Goal: Task Accomplishment & Management: Complete application form

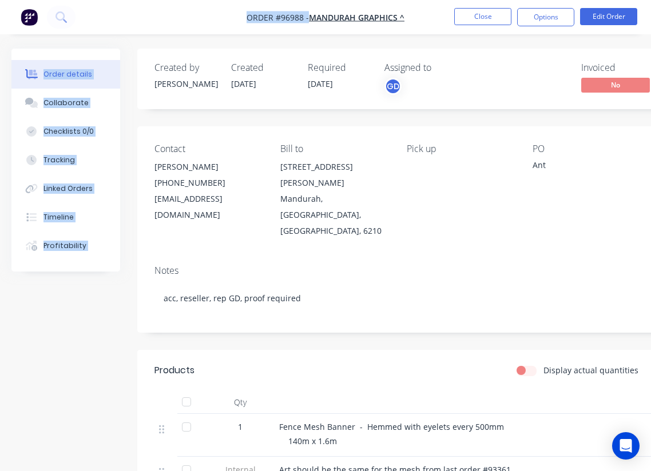
drag, startPoint x: 235, startPoint y: 1, endPoint x: 113, endPoint y: -69, distance: 140.1
click at [113, 0] on html "Order #96988 - MANDURAH GRAPHICS ^ Close Options Edit Order Order details Colla…" at bounding box center [325, 367] width 651 height 734
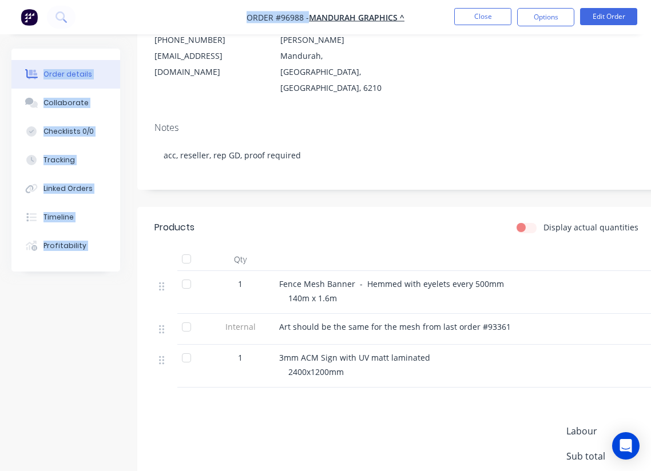
scroll to position [236, 0]
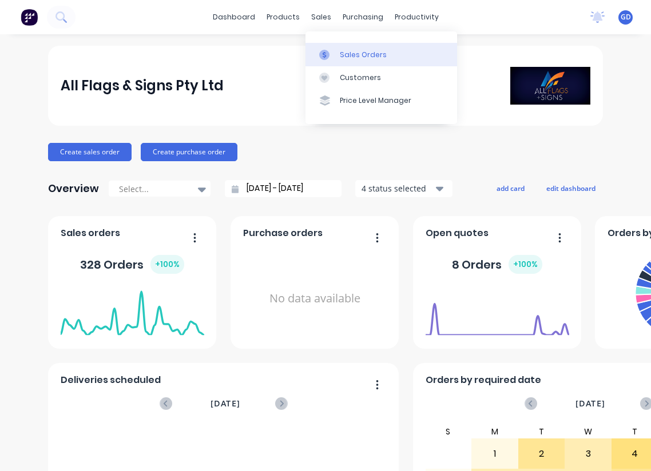
click at [349, 61] on link "Sales Orders" at bounding box center [381, 54] width 152 height 23
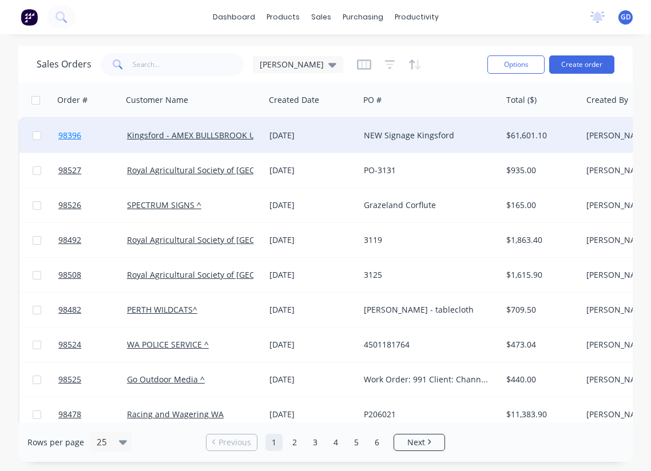
click at [70, 137] on span "98396" at bounding box center [69, 135] width 23 height 11
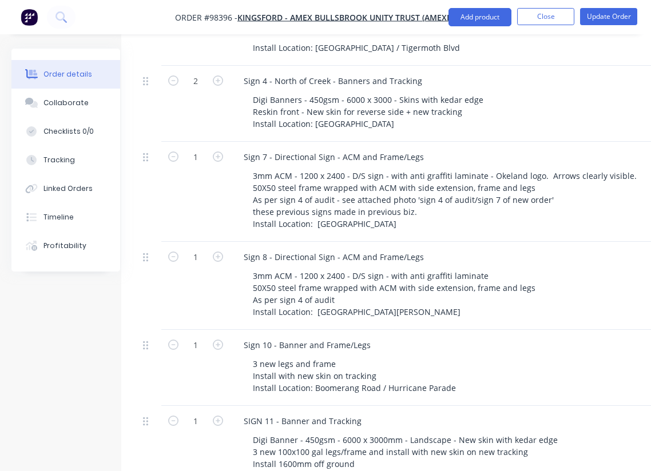
scroll to position [606, 0]
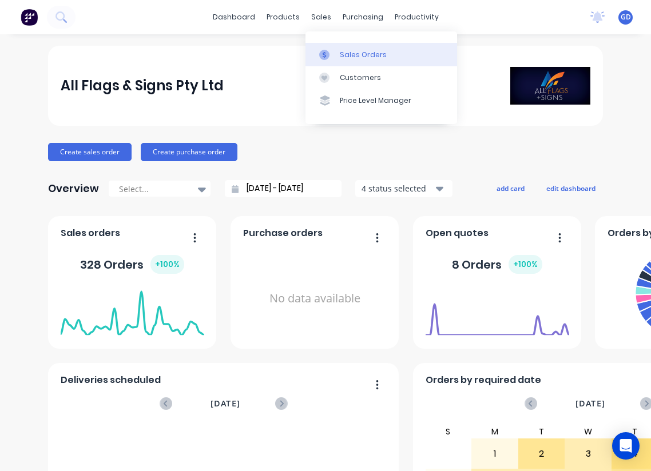
click at [354, 50] on div "Sales Orders" at bounding box center [363, 55] width 47 height 10
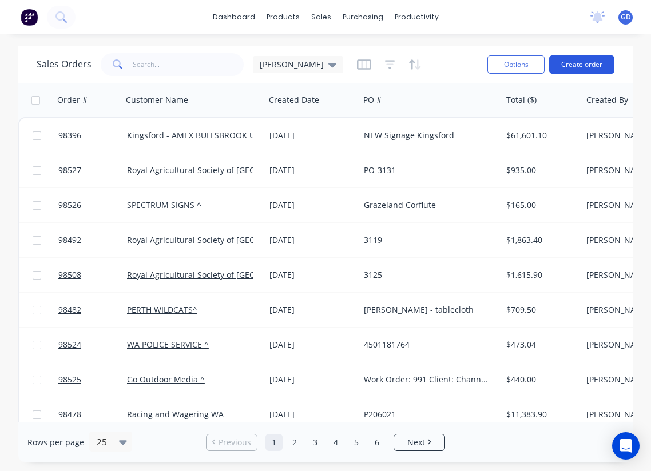
click at [570, 60] on button "Create order" at bounding box center [581, 64] width 65 height 18
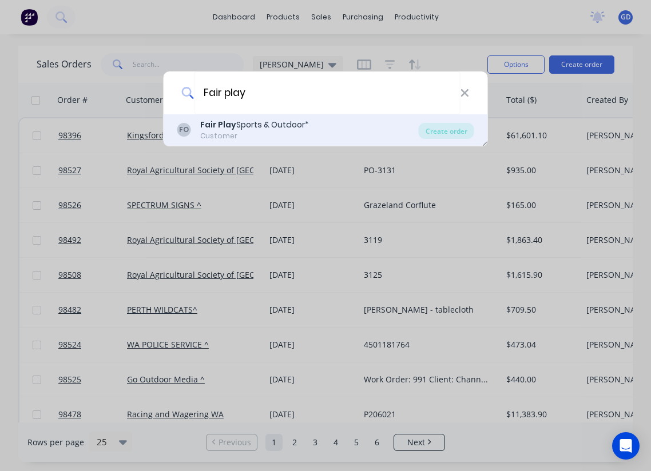
type input "Fair play"
click at [224, 130] on b "Fair Play" at bounding box center [218, 124] width 36 height 11
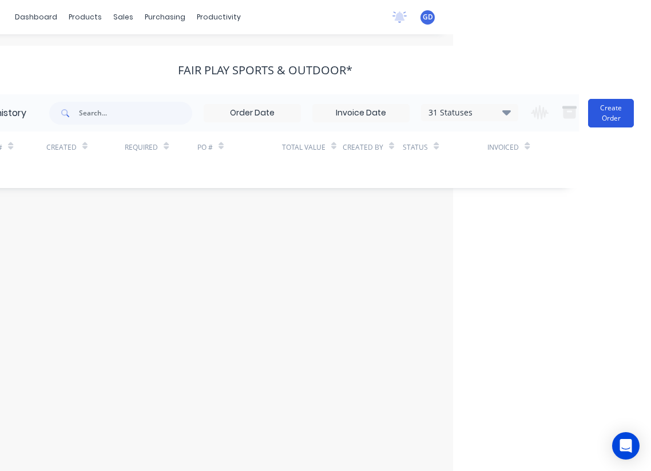
scroll to position [0, 198]
click at [602, 115] on button "Create Order" at bounding box center [611, 113] width 46 height 29
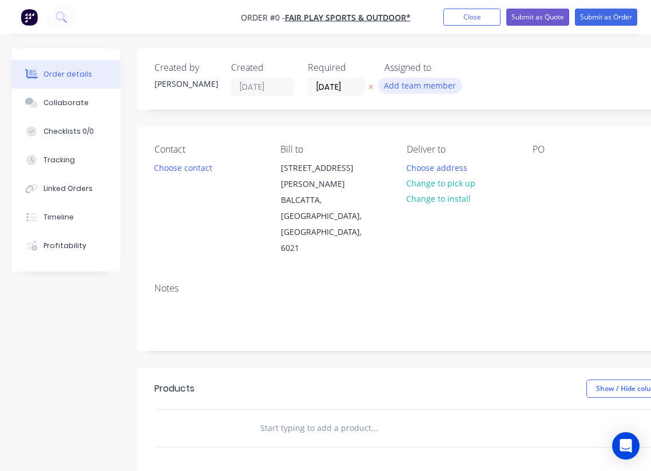
click at [410, 82] on button "Add team member" at bounding box center [420, 85] width 84 height 15
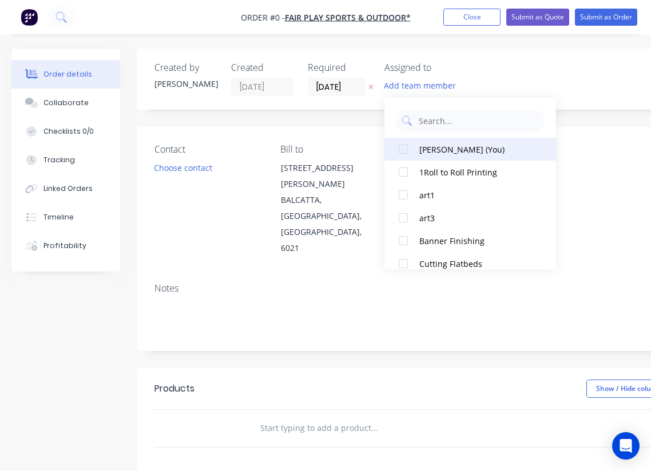
click at [406, 150] on div at bounding box center [403, 149] width 23 height 23
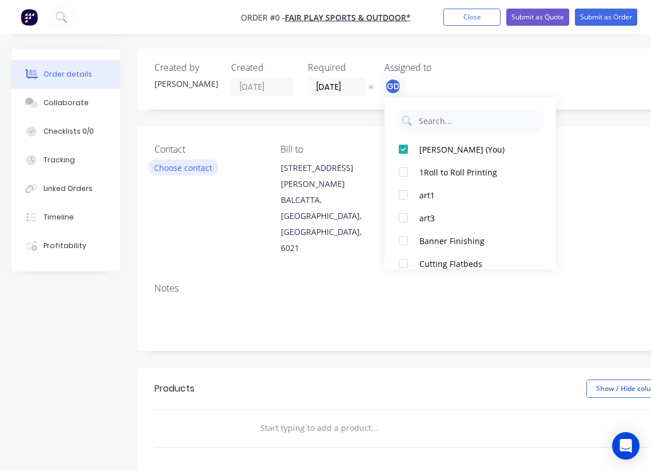
click at [181, 168] on div "Order details Collaborate Checklists 0/0 Tracking Linked Orders Timeline Profit…" at bounding box center [397, 394] width 795 height 691
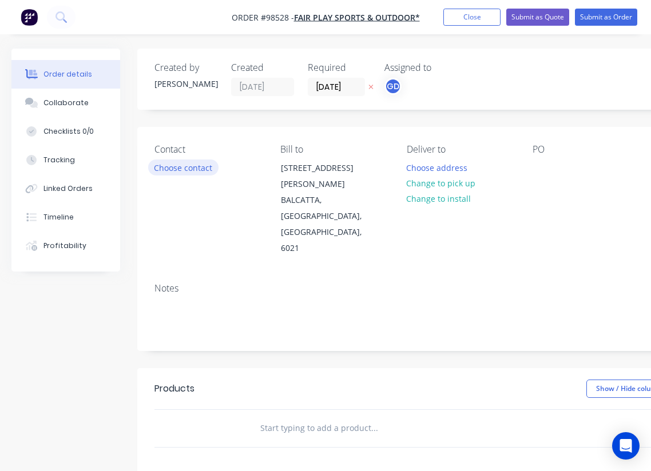
click at [181, 168] on button "Choose contact" at bounding box center [183, 167] width 70 height 15
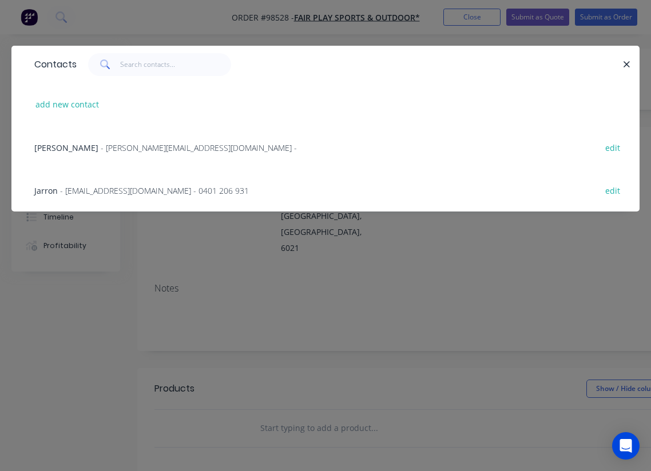
click at [53, 189] on span "Jarron" at bounding box center [45, 190] width 23 height 11
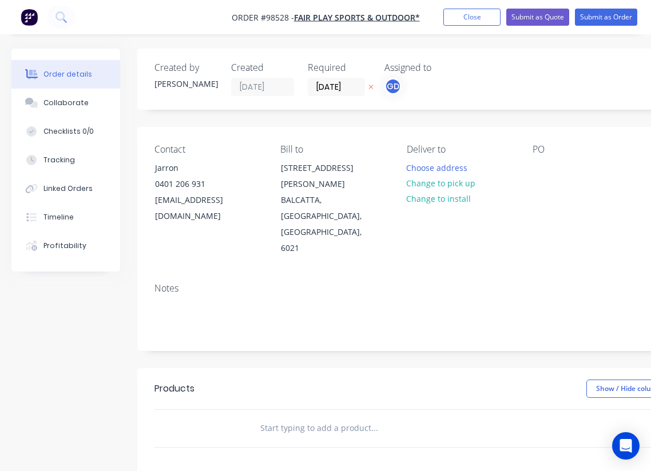
click at [154, 274] on div "Notes" at bounding box center [460, 312] width 646 height 77
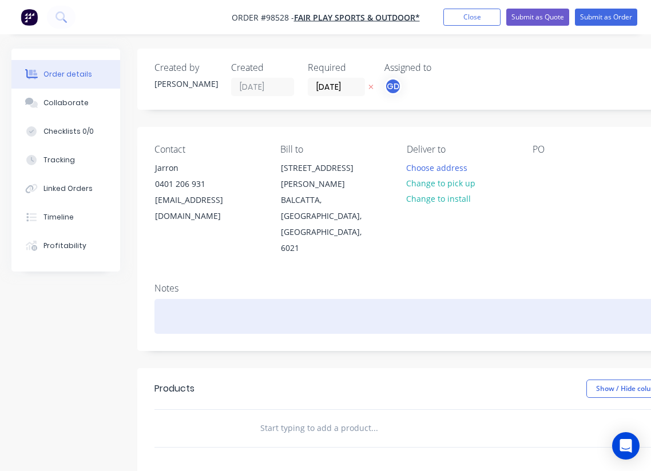
click at [162, 299] on div at bounding box center [460, 316] width 612 height 35
click at [189, 299] on div "14 day/reseller/rep GD" at bounding box center [460, 316] width 612 height 35
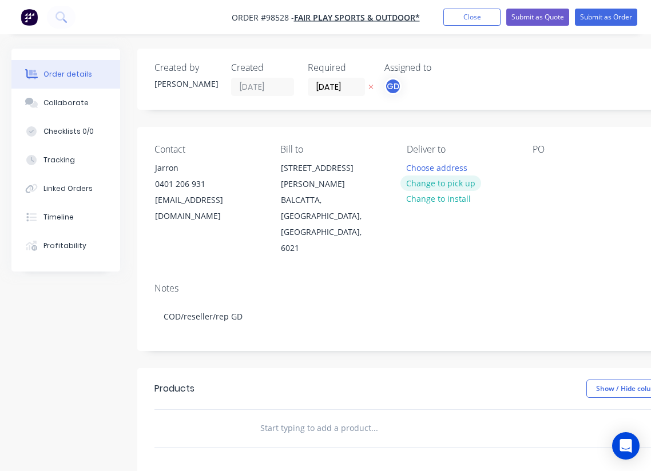
click at [442, 185] on button "Change to pick up" at bounding box center [440, 183] width 81 height 15
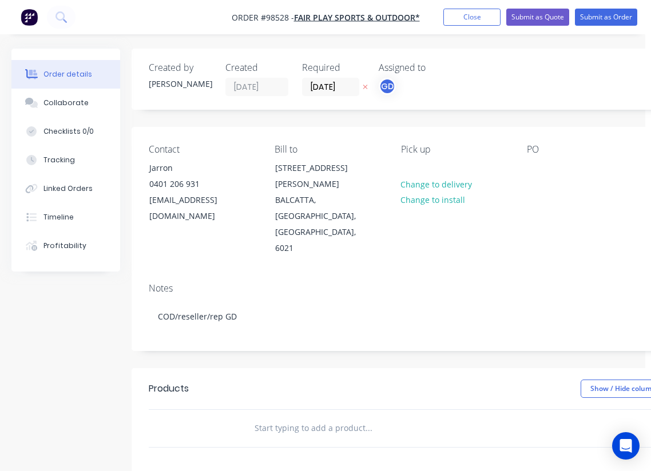
scroll to position [0, 6]
click at [542, 173] on div at bounding box center [536, 168] width 18 height 17
paste div
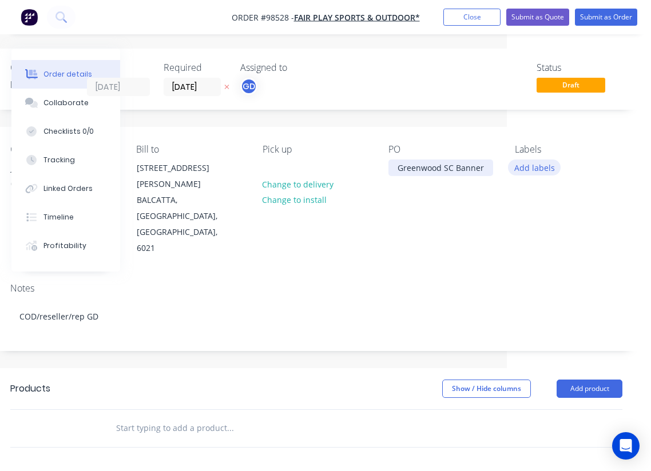
scroll to position [0, 144]
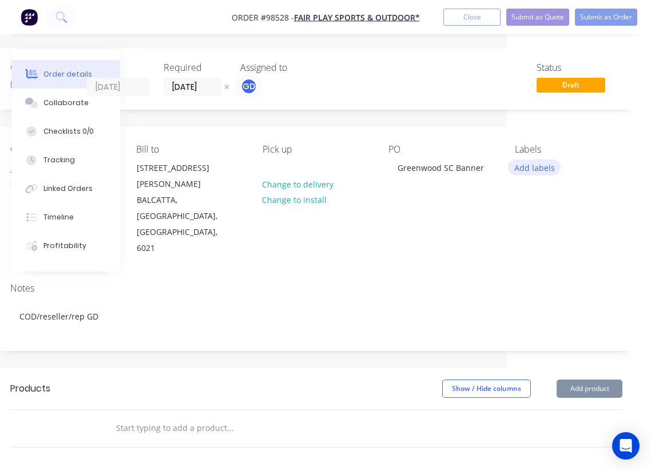
click at [530, 170] on button "Add labels" at bounding box center [534, 167] width 53 height 15
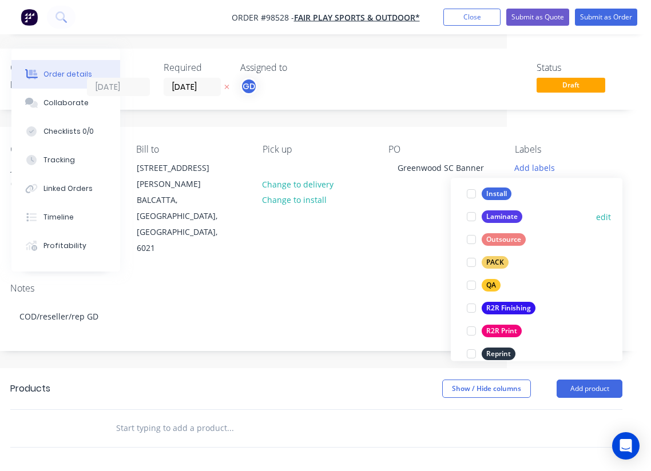
scroll to position [376, 0]
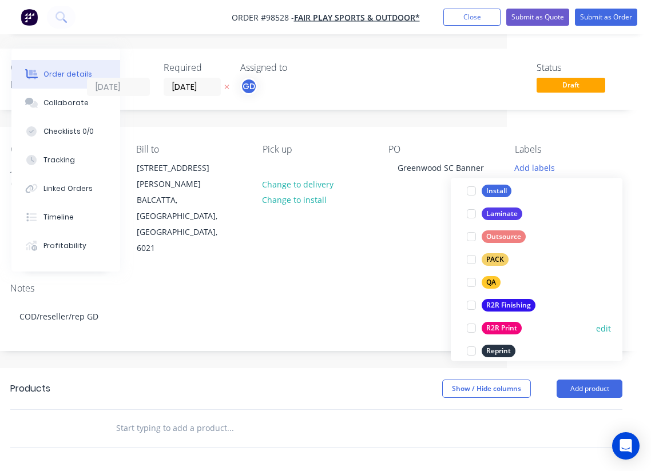
click at [513, 329] on div "R2R Print" at bounding box center [502, 329] width 40 height 13
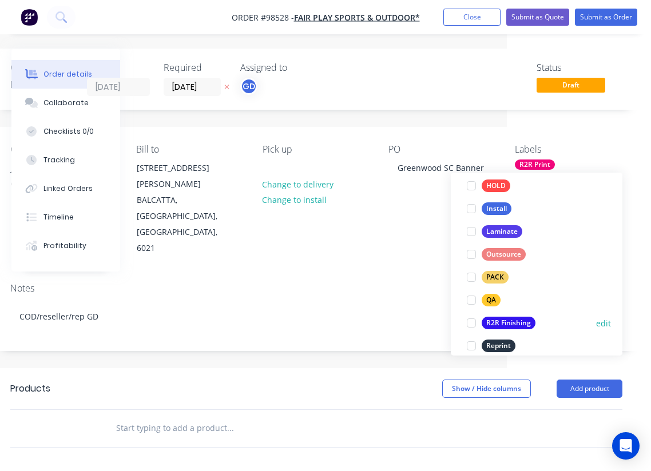
click at [511, 323] on div "R2R Finishing" at bounding box center [509, 323] width 54 height 13
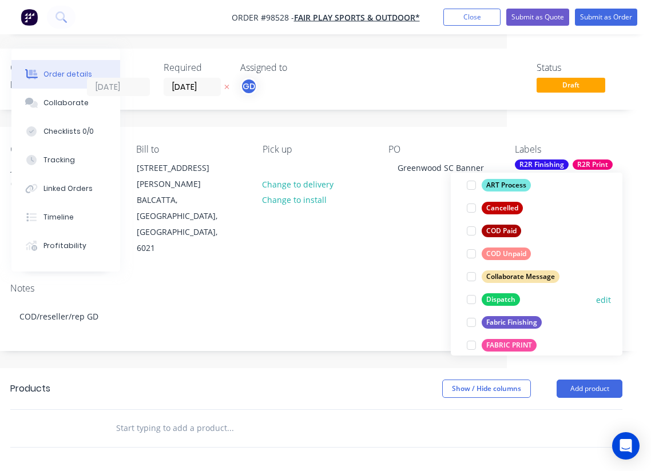
scroll to position [140, 0]
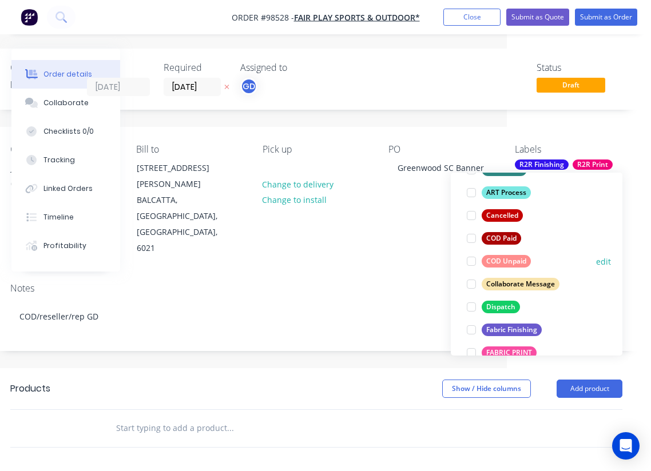
click at [518, 262] on div "COD Unpaid" at bounding box center [506, 261] width 49 height 13
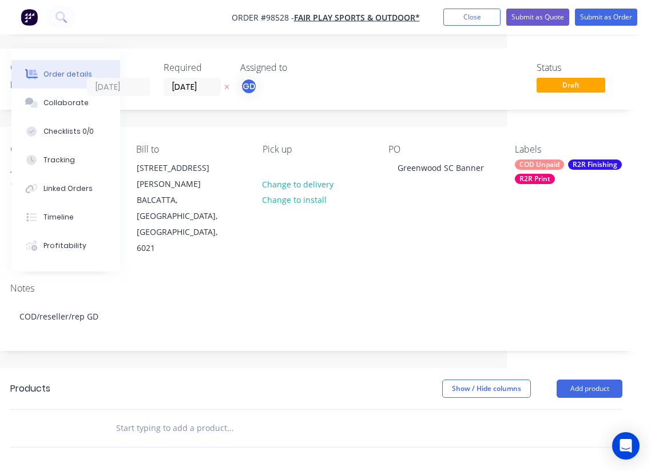
click at [382, 283] on div "Notes" at bounding box center [316, 288] width 612 height 11
click at [165, 417] on input "text" at bounding box center [230, 428] width 229 height 23
paste input "Same material and finishing as 94618 1 @ 1000mm x 2000mm Vinyl banner - $195+gs…"
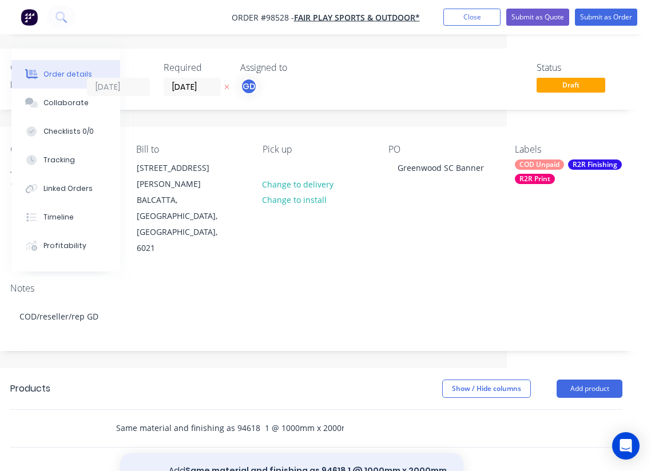
type input "Same material and finishing as 94618 1 @ 1000mm x 2000mm Vinyl banner - $195+gs…"
click at [251, 454] on button "Add Same material and finishing as 94618 1 @ 1000mm x 2000mm Vinyl banner - $19…" at bounding box center [291, 477] width 343 height 47
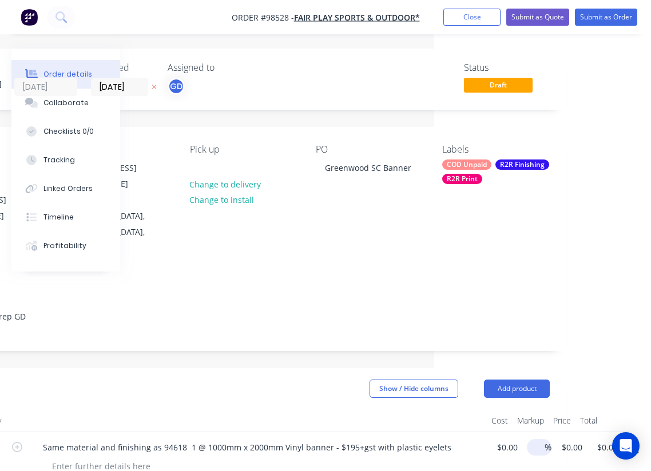
scroll to position [-1, 221]
click at [618, 439] on input "0.00" at bounding box center [609, 447] width 26 height 17
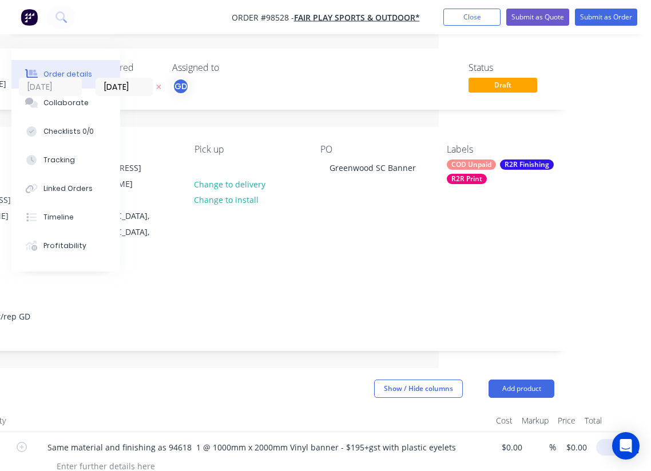
scroll to position [0, 204]
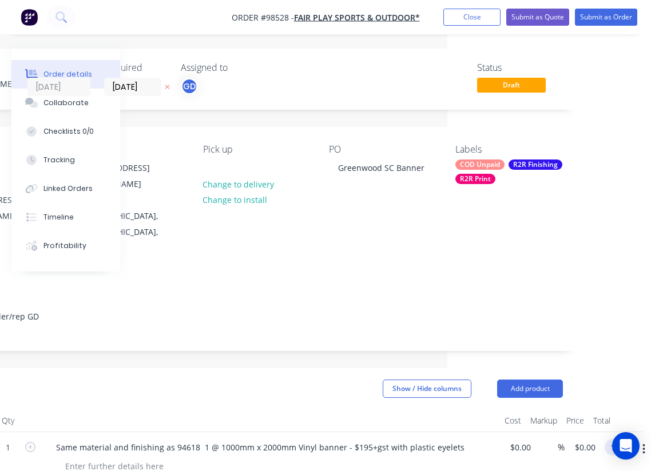
type input "$195.00"
click at [363, 410] on div at bounding box center [271, 421] width 458 height 23
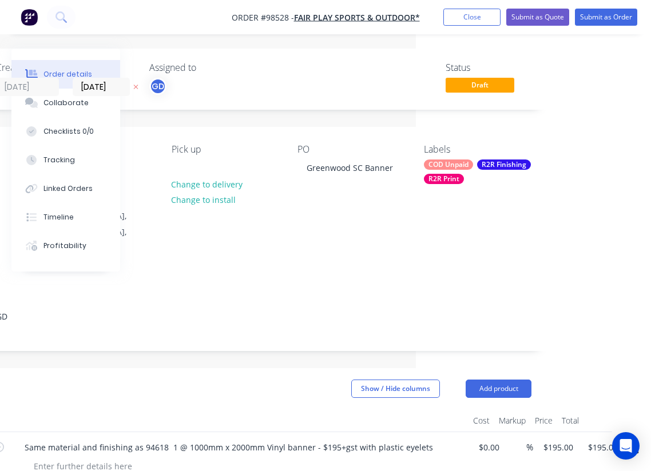
scroll to position [0, 0]
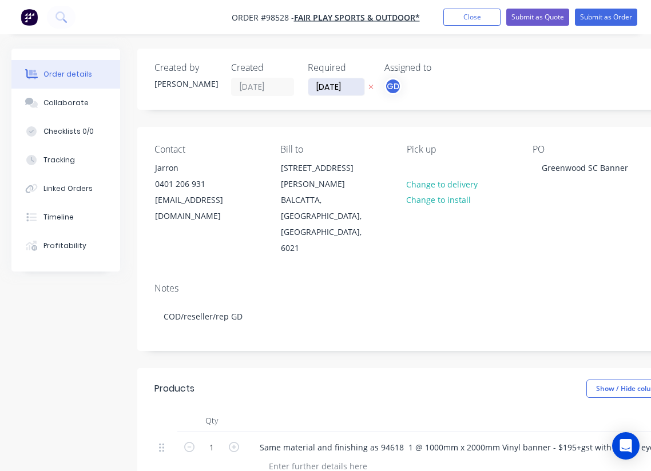
click at [328, 82] on input "11/09/25" at bounding box center [336, 86] width 56 height 17
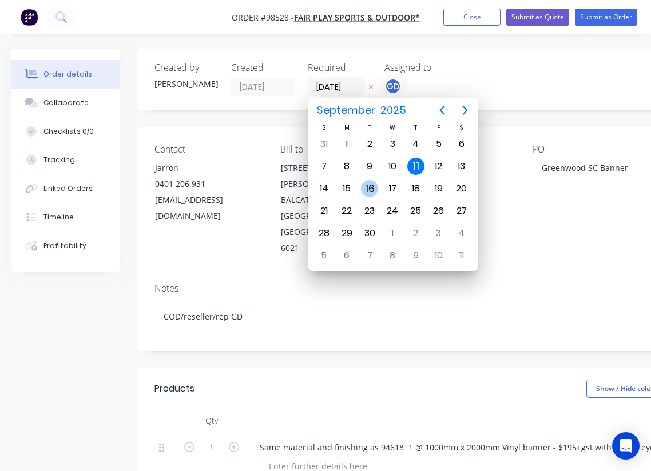
click at [374, 188] on div "16" at bounding box center [369, 188] width 17 height 17
type input "16/09/25"
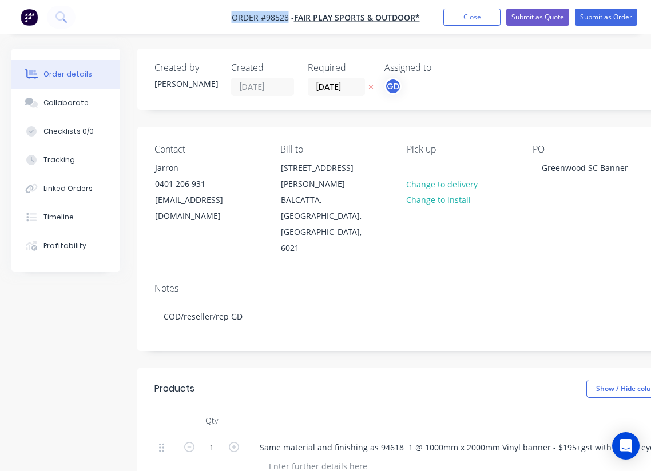
drag, startPoint x: 227, startPoint y: 15, endPoint x: 288, endPoint y: 17, distance: 61.8
click at [288, 17] on nav "Order #98528 - Fair Play Sports & Outdoor* Add product Close Submit as Quote Su…" at bounding box center [325, 17] width 651 height 34
copy span "Order #98528"
click at [451, 22] on button "Close" at bounding box center [471, 17] width 57 height 17
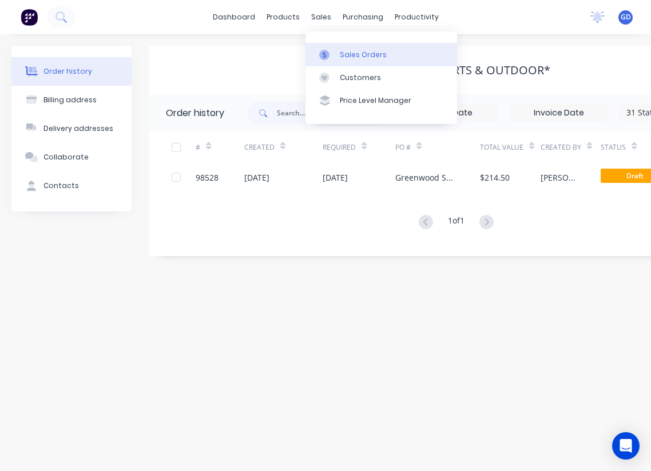
click at [360, 55] on div "Sales Orders" at bounding box center [363, 55] width 47 height 10
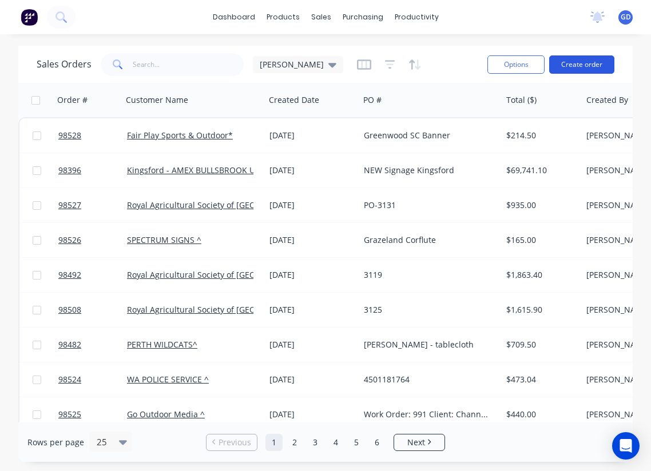
click at [579, 70] on button "Create order" at bounding box center [581, 64] width 65 height 18
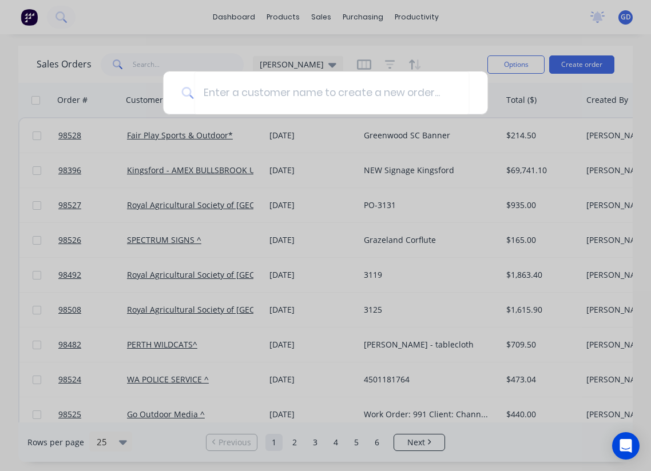
type input "T"
type input "Royal"
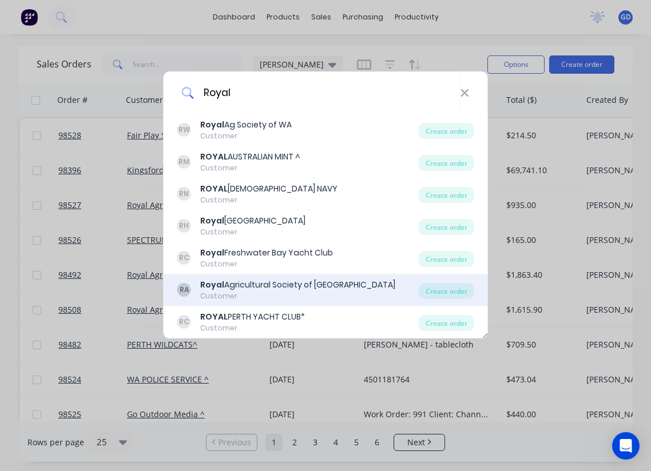
click at [275, 290] on div "Royal Agricultural Society of Western Australia" at bounding box center [297, 285] width 195 height 12
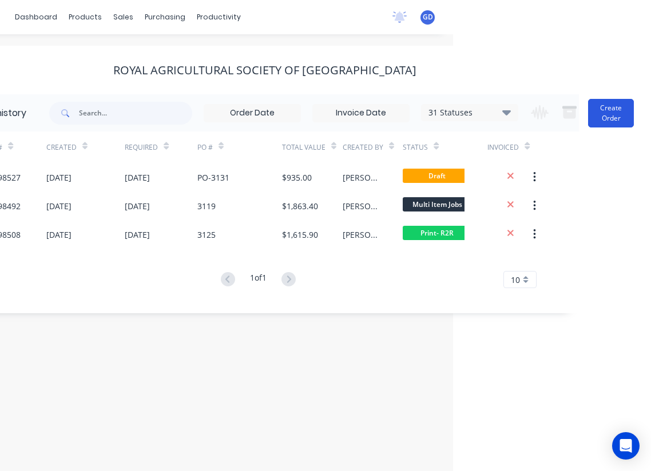
scroll to position [0, 198]
click at [606, 112] on button "Create Order" at bounding box center [611, 113] width 46 height 29
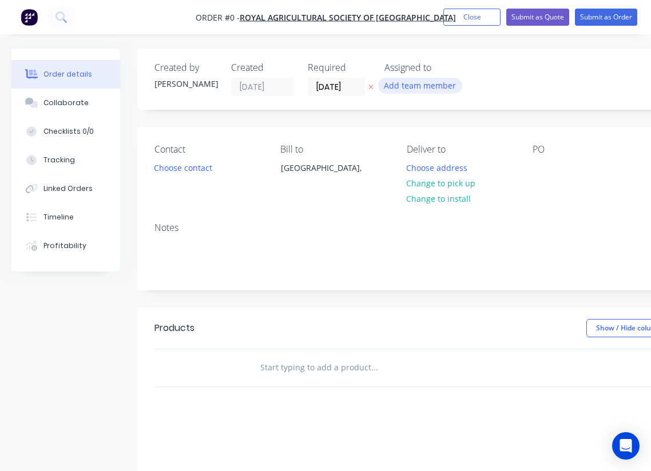
click at [433, 82] on button "Add team member" at bounding box center [420, 85] width 84 height 15
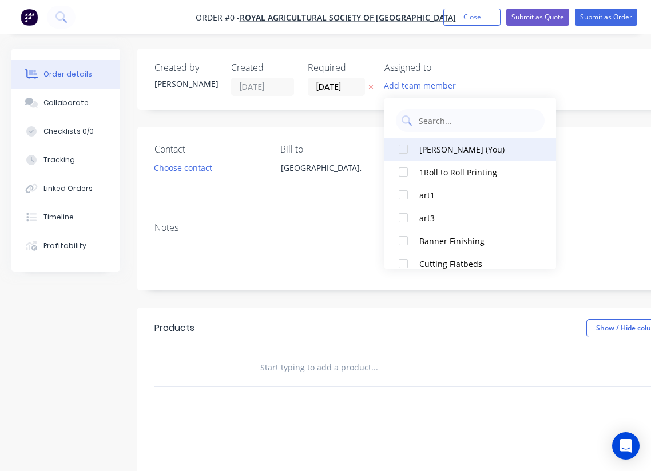
click at [400, 150] on div at bounding box center [403, 149] width 23 height 23
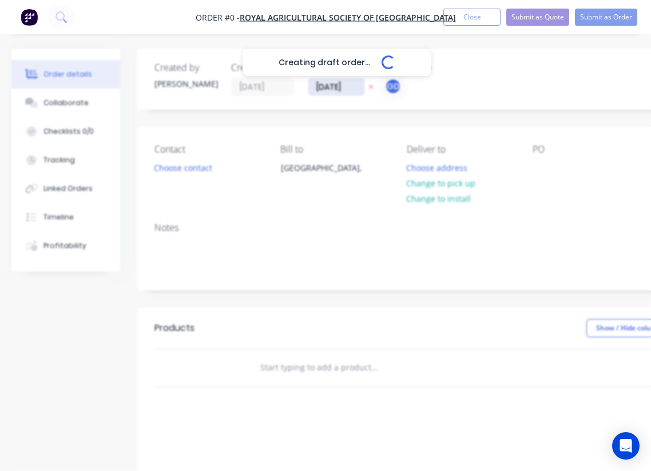
click at [329, 89] on div "Creating draft order... Loading... Order details Collaborate Checklists 0/0 Tra…" at bounding box center [397, 364] width 795 height 630
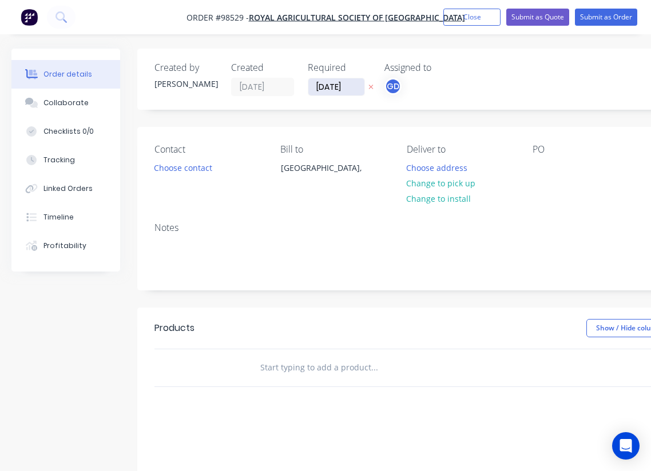
click at [329, 89] on input "11/09/25" at bounding box center [336, 86] width 56 height 17
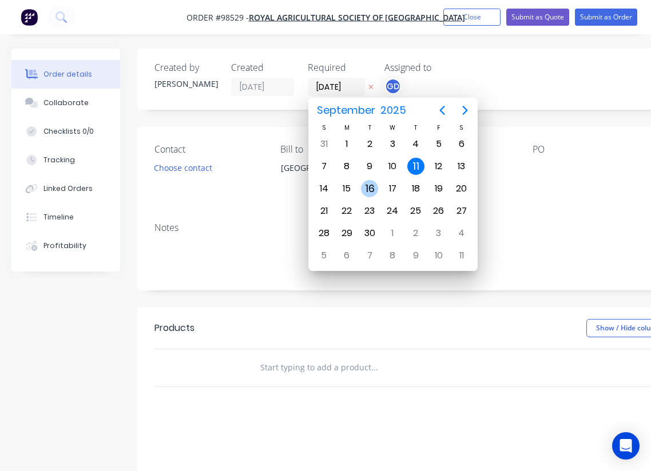
click at [370, 188] on div "16" at bounding box center [369, 188] width 17 height 17
type input "16/09/25"
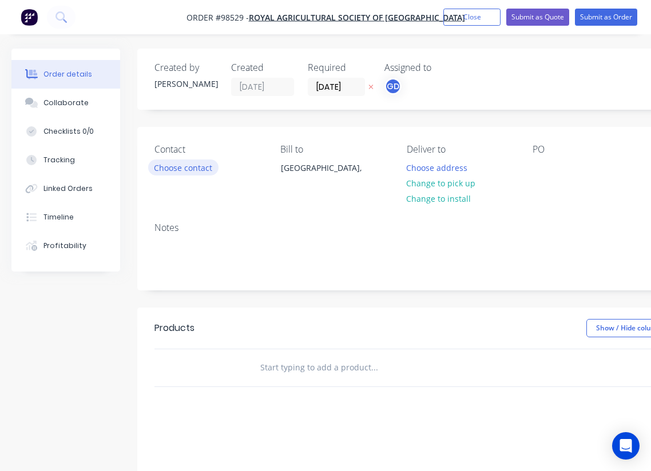
click at [183, 169] on button "Choose contact" at bounding box center [183, 167] width 70 height 15
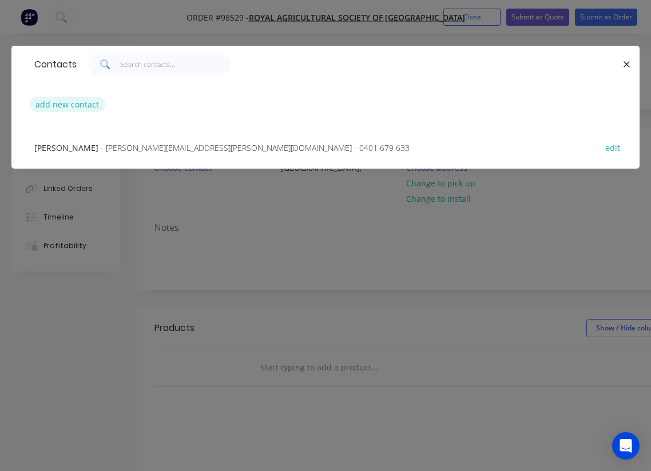
click at [61, 109] on button "add new contact" at bounding box center [68, 104] width 76 height 15
select select "AU"
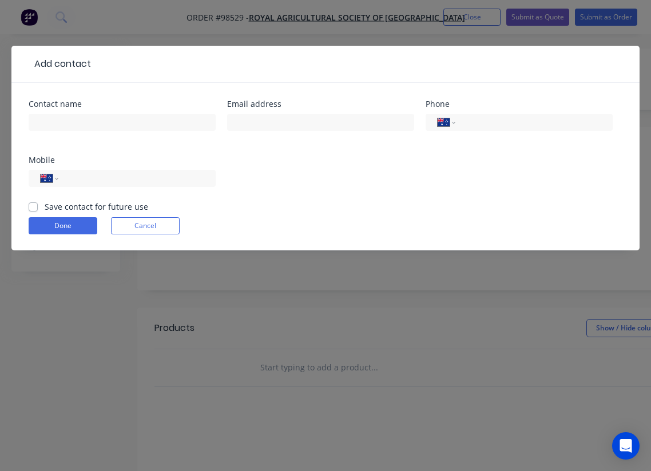
click at [45, 210] on label "Save contact for future use" at bounding box center [97, 207] width 104 height 12
click at [33, 210] on input "Save contact for future use" at bounding box center [33, 206] width 9 height 11
checkbox input "true"
paste input "Michaela.Crosby@raswa.org.au"
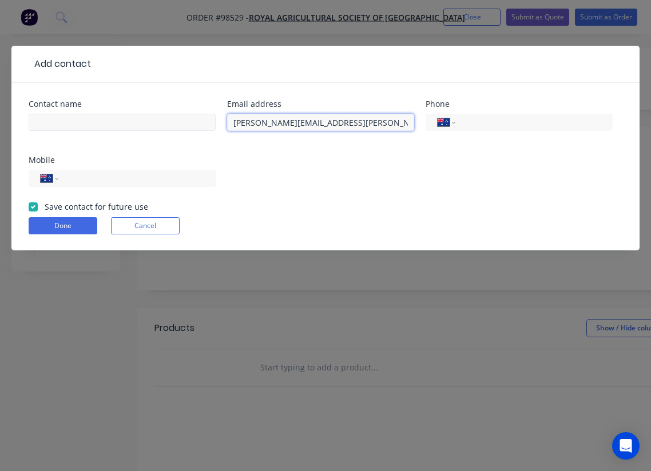
type input "Michaela.Crosby@raswa.org.au"
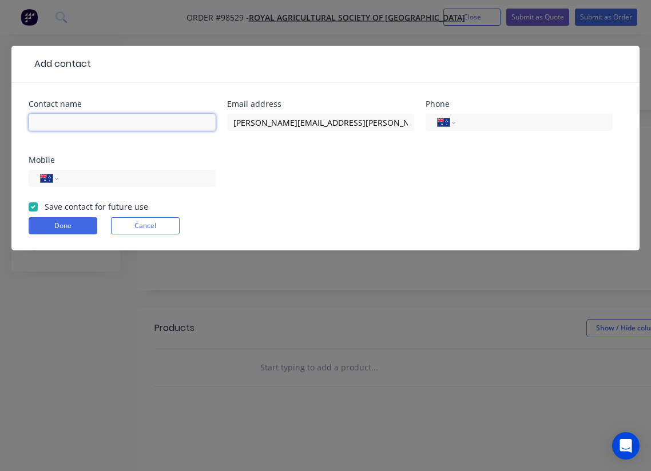
paste input "Michaela Crosby"
type input "Michaela Crosby"
paste input "(08) 6263 3157"
type input "(08) 6263 3157"
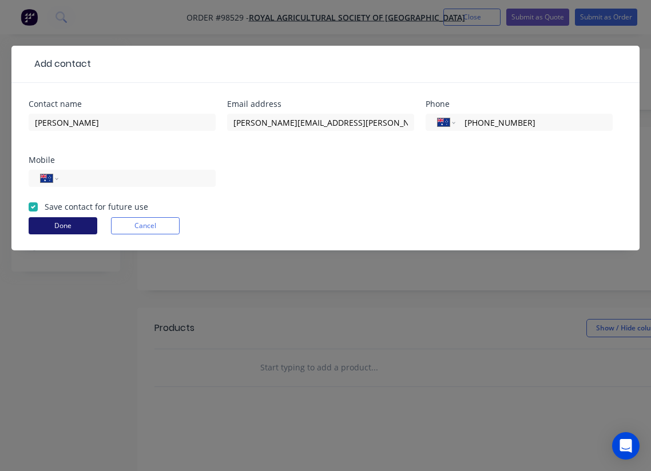
click at [72, 231] on button "Done" at bounding box center [63, 225] width 69 height 17
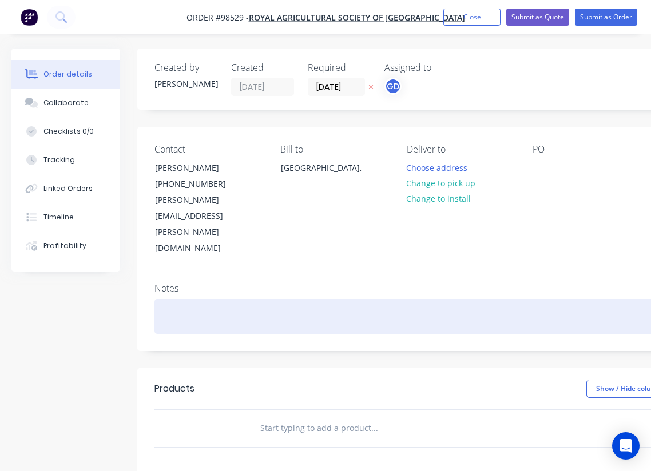
click at [158, 299] on div at bounding box center [460, 316] width 612 height 35
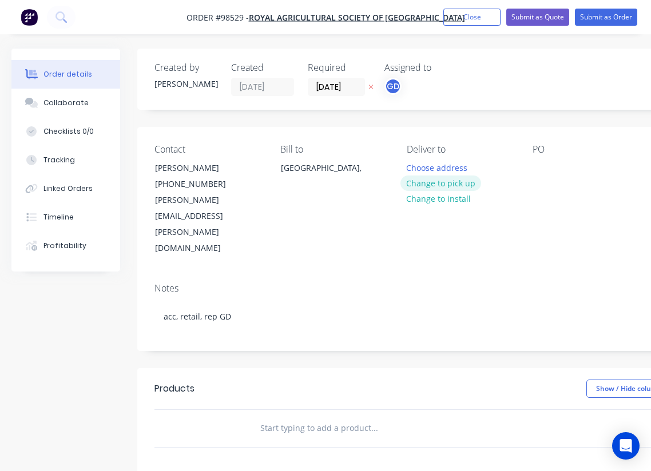
click at [443, 183] on button "Change to pick up" at bounding box center [440, 183] width 81 height 15
click at [539, 163] on div at bounding box center [542, 168] width 18 height 17
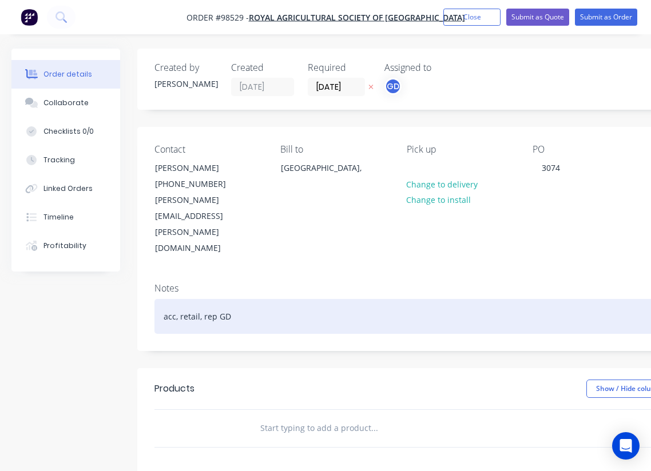
click at [540, 299] on div "acc, retail, rep GD" at bounding box center [460, 316] width 612 height 35
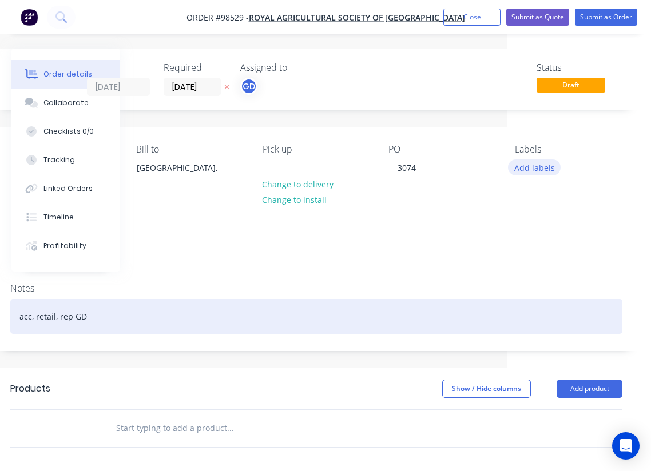
scroll to position [0, 144]
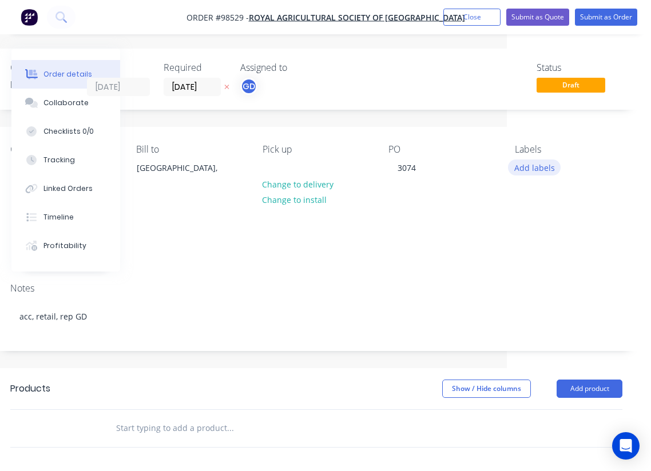
click at [532, 172] on button "Add labels" at bounding box center [534, 167] width 53 height 15
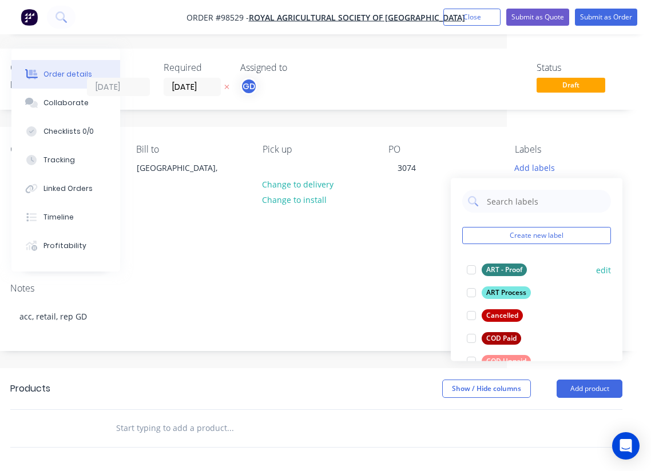
click at [499, 271] on div "ART - Proof" at bounding box center [504, 270] width 45 height 13
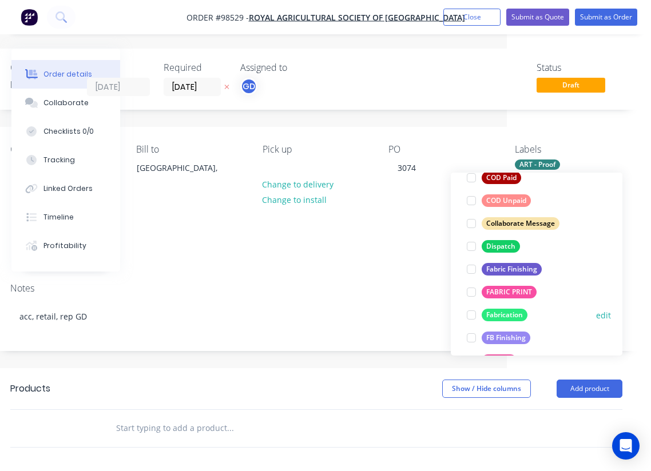
scroll to position [217, 0]
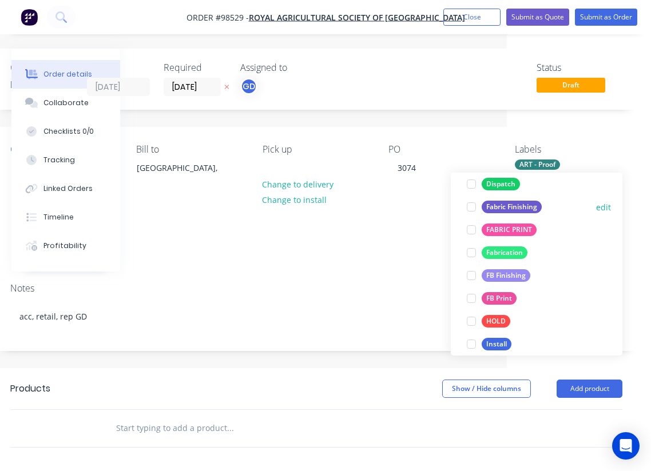
click at [514, 209] on div "Fabric Finishing" at bounding box center [512, 207] width 60 height 13
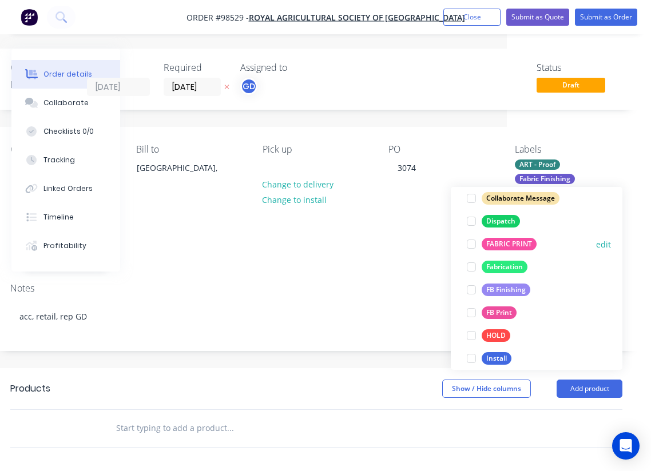
click at [511, 239] on div "FABRIC PRINT" at bounding box center [509, 244] width 55 height 13
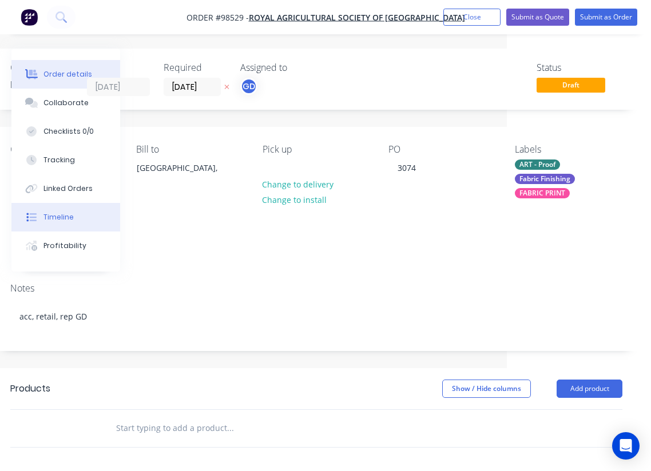
paste input "V02 2900 wide x 2.3m frame and sock , DOUBLE SIDED SOCK."
type input "V02 2900 wide x 2.3m frame and sock , DOUBLE SIDED SOCK."
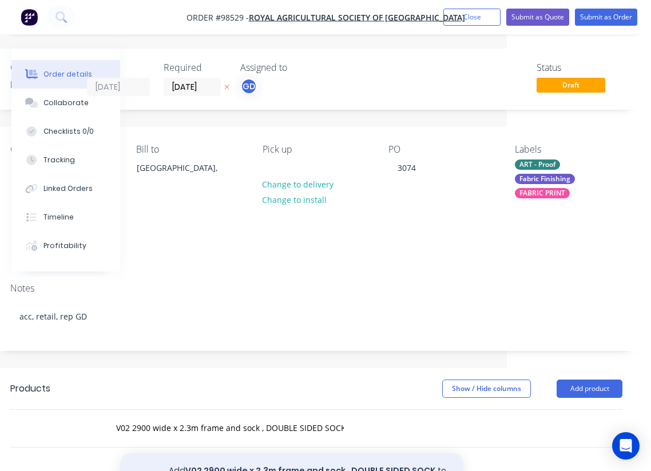
drag, startPoint x: 19, startPoint y: 216, endPoint x: 255, endPoint y: 423, distance: 314.1
click at [255, 454] on button "Add V02 2900 wide x 2.3m frame and sock , DOUBLE SIDED SOCK. to order" at bounding box center [291, 477] width 343 height 47
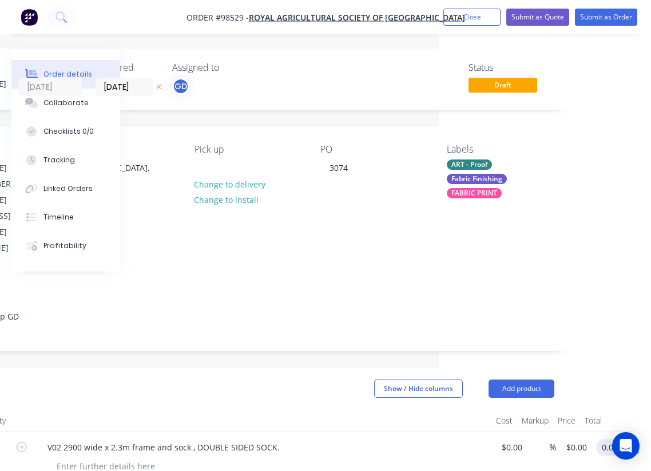
click at [610, 439] on input "0.00" at bounding box center [612, 447] width 22 height 17
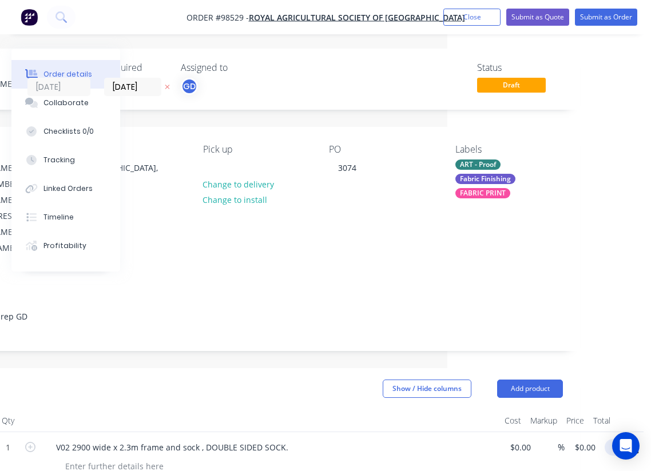
scroll to position [0, 204]
type input "1425"
type input "$1,425.00"
drag, startPoint x: 255, startPoint y: 423, endPoint x: 253, endPoint y: 351, distance: 72.7
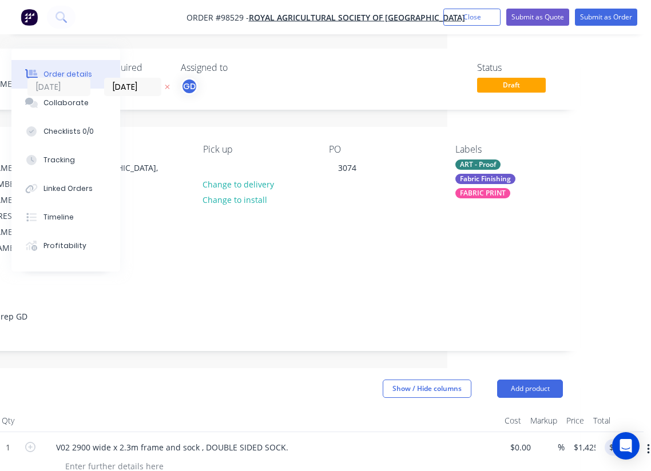
click at [253, 368] on header "Products Show / Hide columns Add product" at bounding box center [257, 388] width 646 height 41
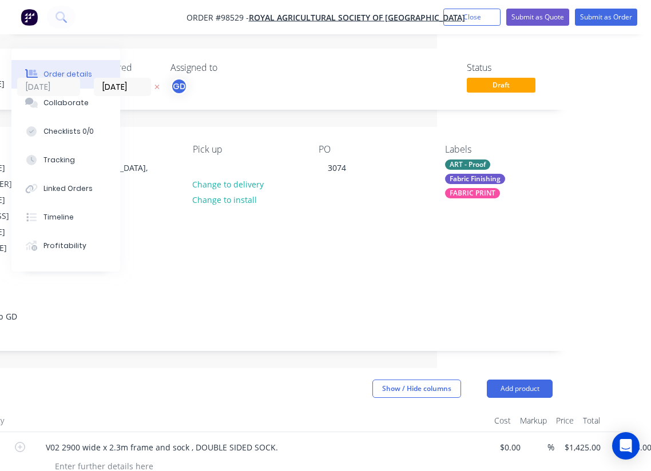
scroll to position [0, 214]
drag, startPoint x: 253, startPoint y: 351, endPoint x: 243, endPoint y: 22, distance: 328.5
click at [243, 22] on nav "Order #98529 - Royal Agricultural Society of Western Australia Add product Clos…" at bounding box center [325, 17] width 651 height 34
copy span "Order #98529"
click at [475, 22] on button "Close" at bounding box center [471, 17] width 57 height 17
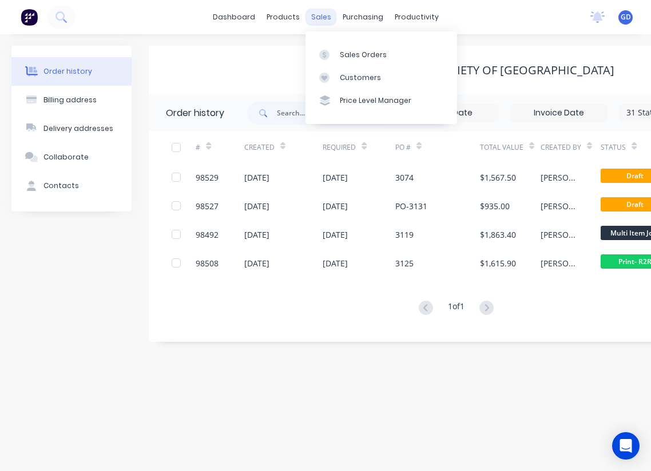
drag, startPoint x: 243, startPoint y: 22, endPoint x: 321, endPoint y: 17, distance: 78.5
click at [321, 17] on div "sales" at bounding box center [320, 17] width 31 height 17
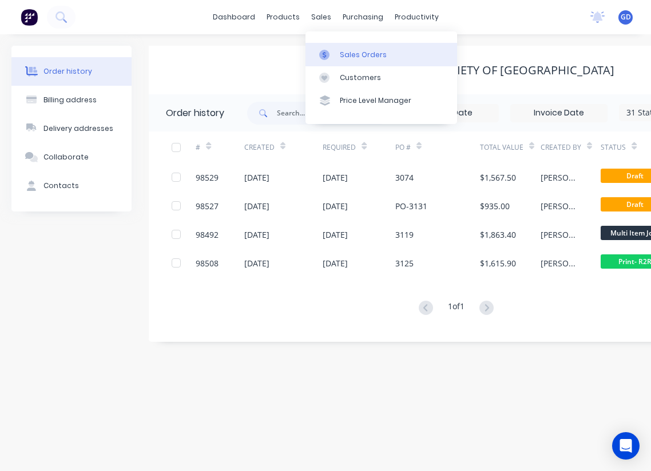
drag, startPoint x: 321, startPoint y: 17, endPoint x: 351, endPoint y: 51, distance: 45.4
click at [351, 51] on div "Sales Orders" at bounding box center [363, 55] width 47 height 10
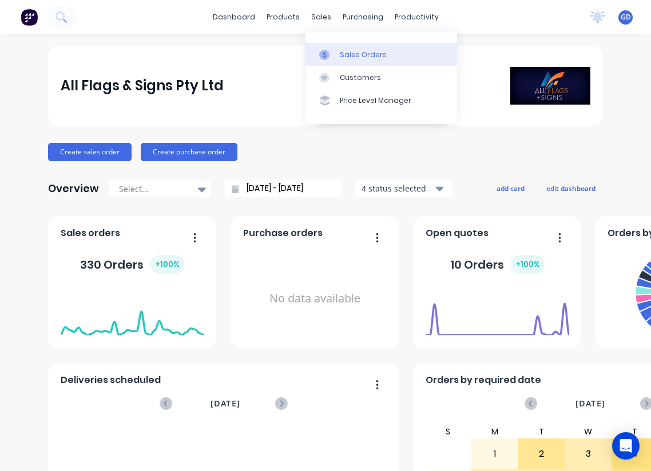
click at [353, 55] on div "Sales Orders" at bounding box center [363, 55] width 47 height 10
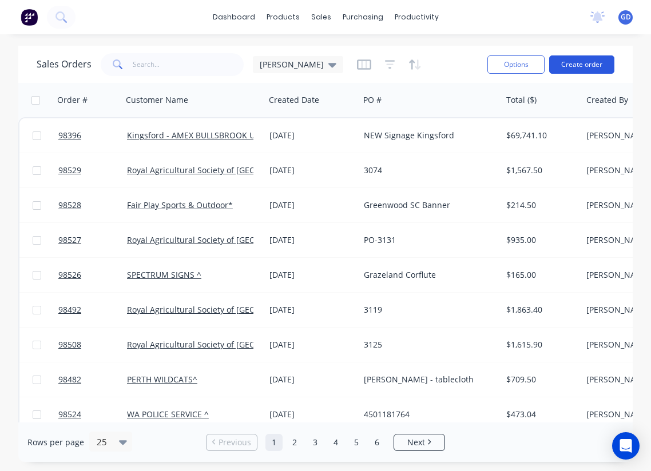
click at [584, 67] on button "Create order" at bounding box center [581, 64] width 65 height 18
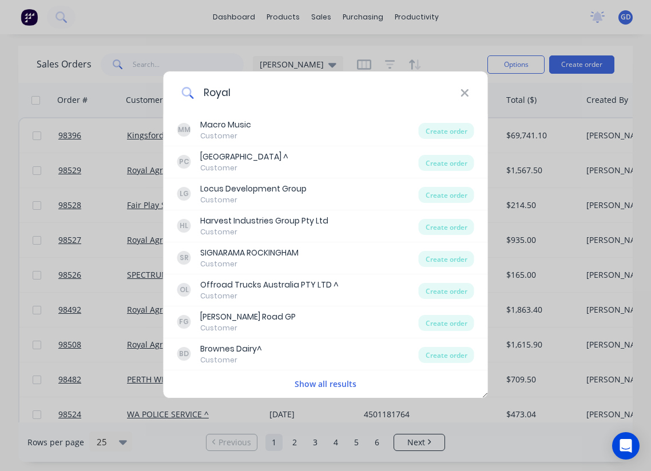
type input "Royal"
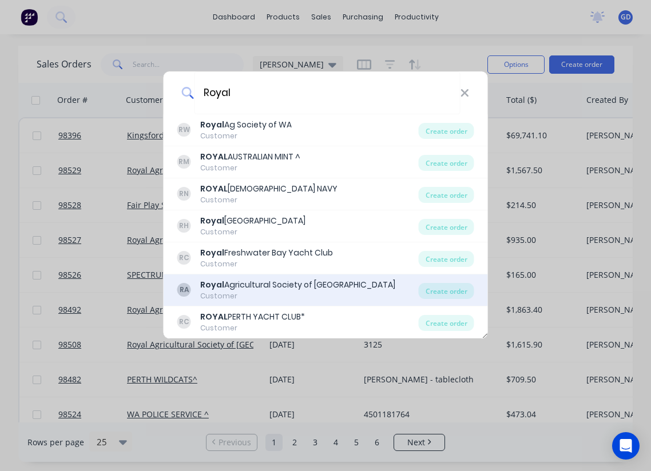
click at [259, 283] on div "Royal Agricultural Society of Western Australia" at bounding box center [297, 285] width 195 height 12
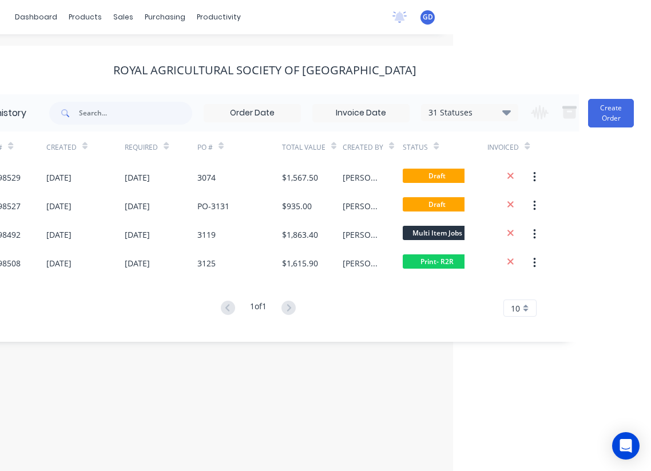
scroll to position [0, 198]
click at [615, 116] on button "Create Order" at bounding box center [611, 113] width 46 height 29
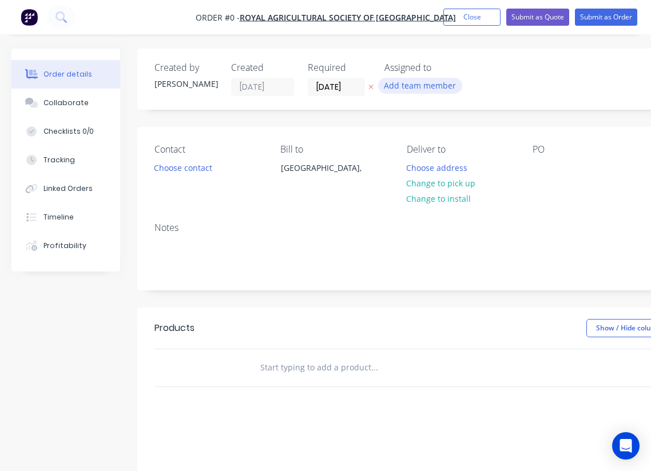
click at [414, 86] on button "Add team member" at bounding box center [420, 85] width 84 height 15
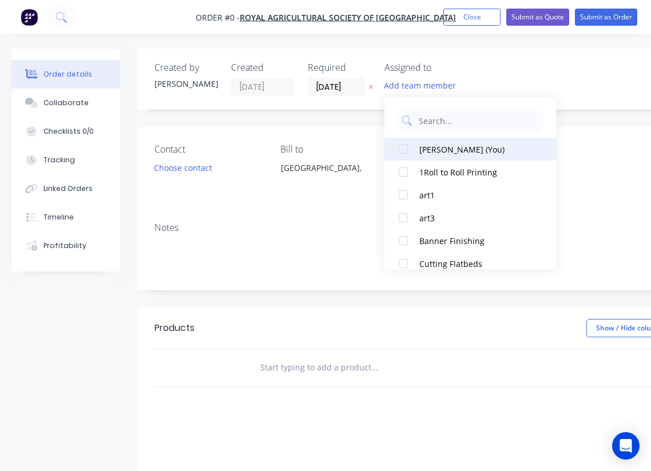
click at [404, 149] on div at bounding box center [403, 149] width 23 height 23
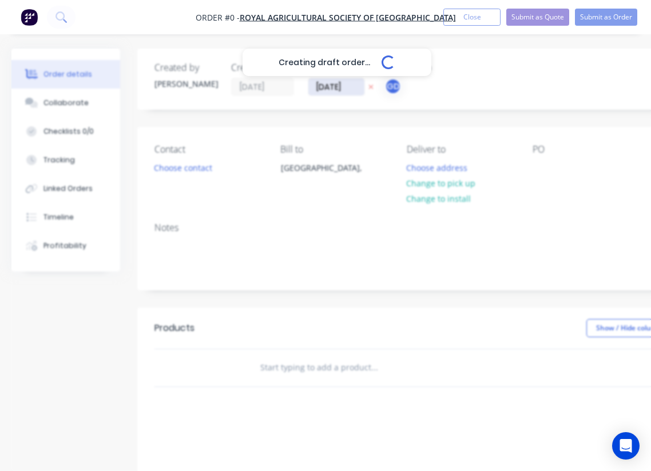
click at [327, 89] on div "Creating draft order... Loading... Order details Collaborate Checklists 0/0 Tra…" at bounding box center [397, 364] width 795 height 630
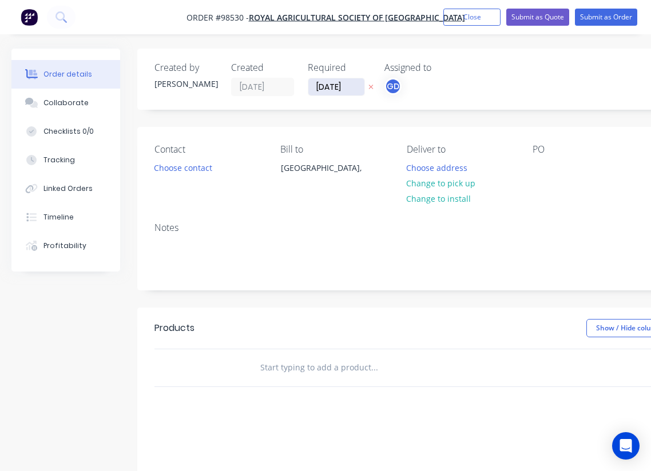
click at [327, 89] on input "11/09/25" at bounding box center [336, 86] width 56 height 17
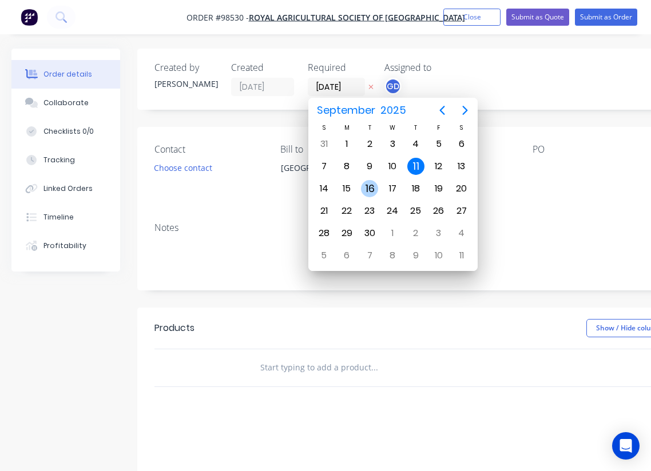
click at [367, 188] on div "16" at bounding box center [369, 188] width 17 height 17
type input "16/09/25"
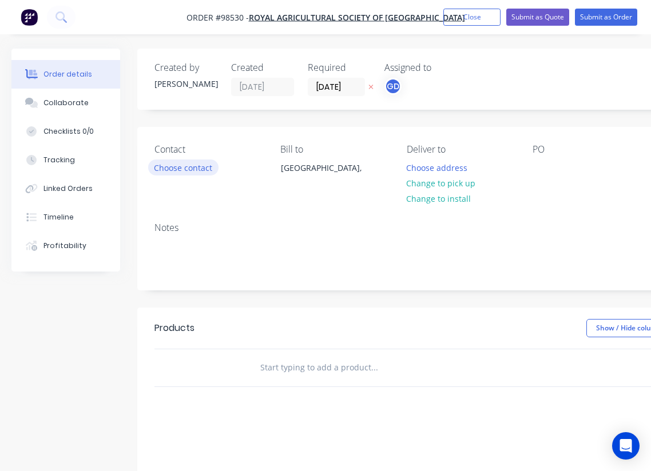
click at [189, 170] on button "Choose contact" at bounding box center [183, 167] width 70 height 15
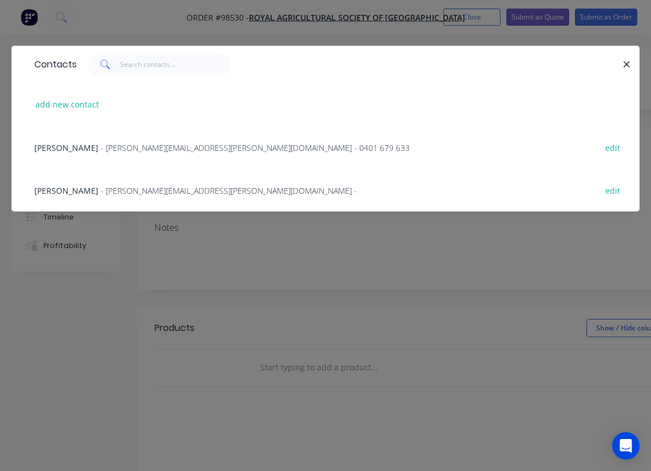
click at [53, 146] on span "Ryan Holmes" at bounding box center [66, 147] width 64 height 11
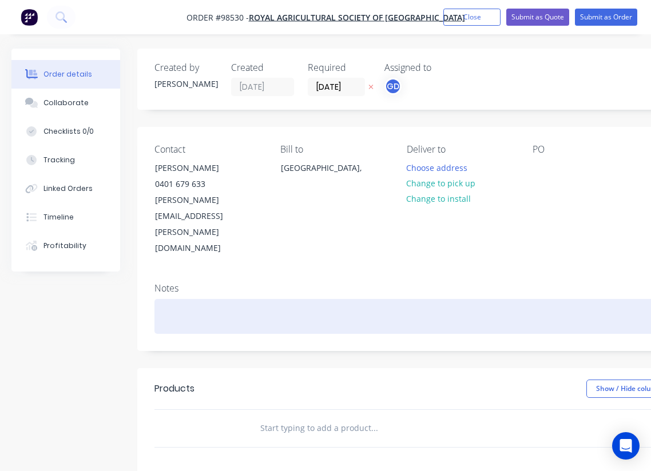
click at [168, 299] on div at bounding box center [460, 316] width 612 height 35
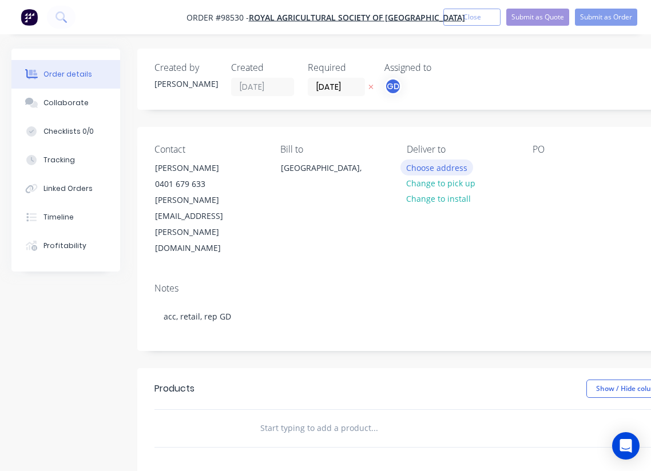
click at [436, 171] on button "Choose address" at bounding box center [436, 167] width 73 height 15
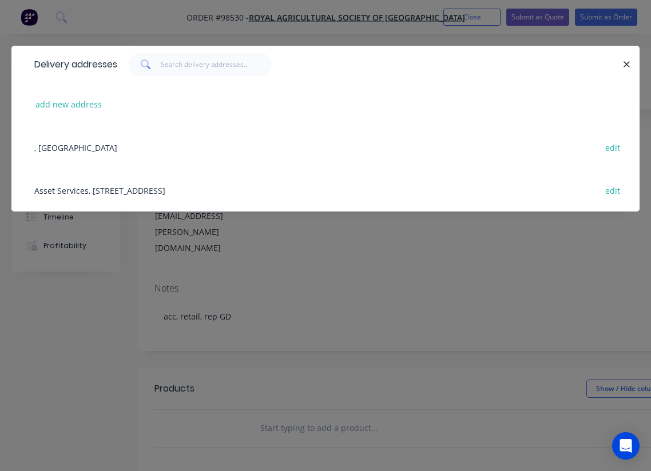
click at [66, 193] on div "Asset Services, 1 Graylands Rd, Claremont, 6910 edit" at bounding box center [326, 190] width 594 height 43
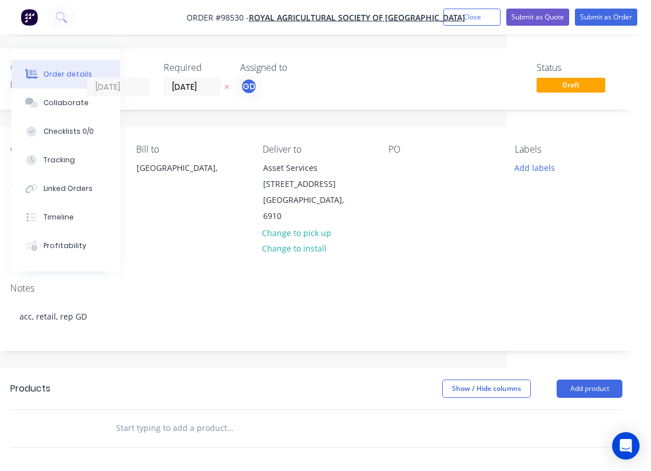
scroll to position [0, 144]
click at [537, 173] on button "Add labels" at bounding box center [534, 167] width 53 height 15
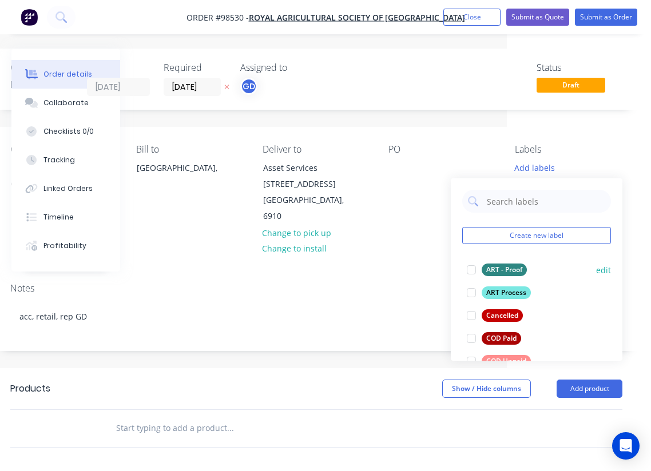
click at [510, 266] on div "ART - Proof" at bounding box center [504, 270] width 45 height 13
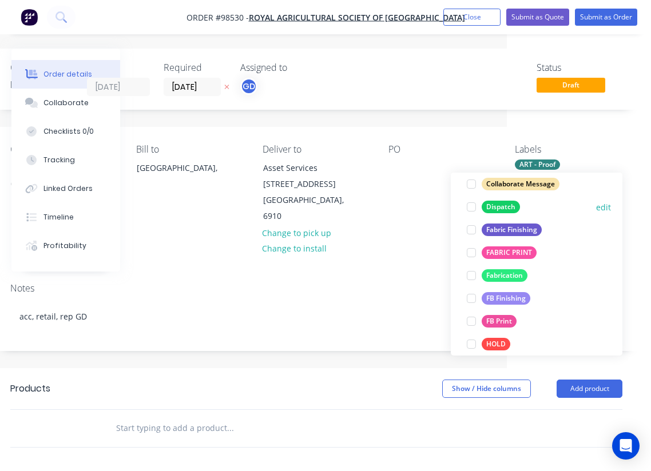
scroll to position [196, 0]
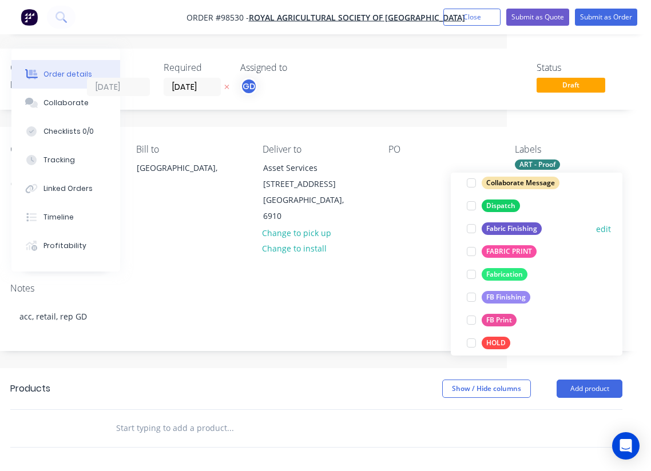
click at [511, 227] on div "Fabric Finishing" at bounding box center [512, 229] width 60 height 13
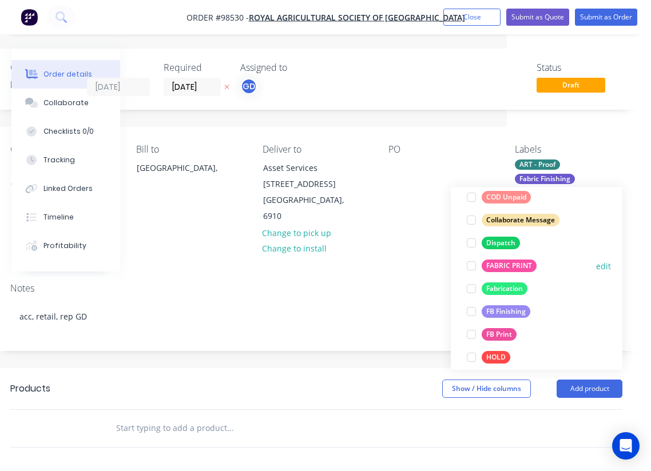
click at [510, 268] on div "FABRIC PRINT" at bounding box center [509, 266] width 55 height 13
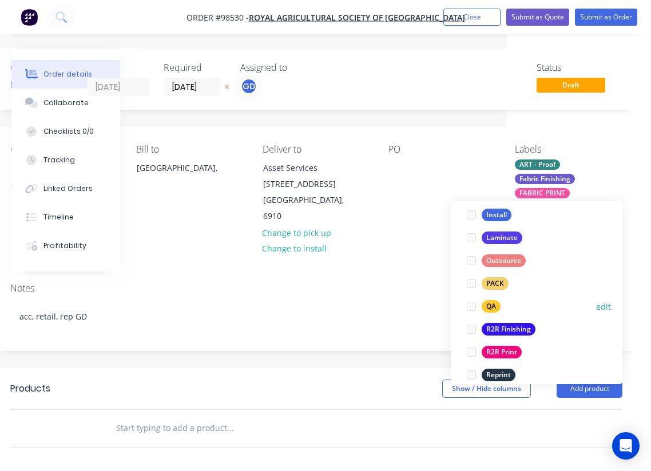
scroll to position [379, 0]
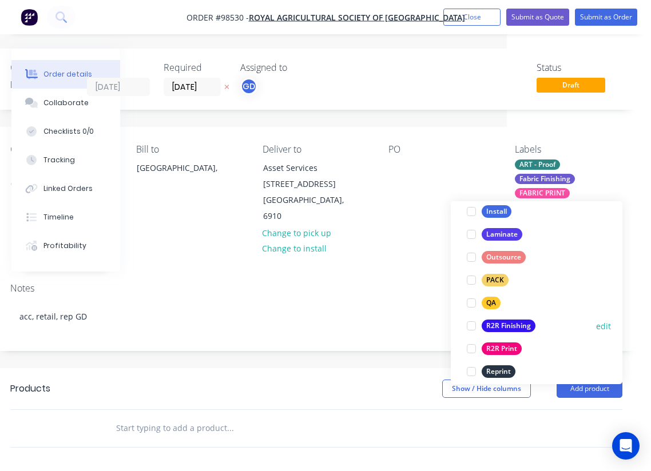
click at [511, 329] on div "R2R Finishing" at bounding box center [509, 326] width 54 height 13
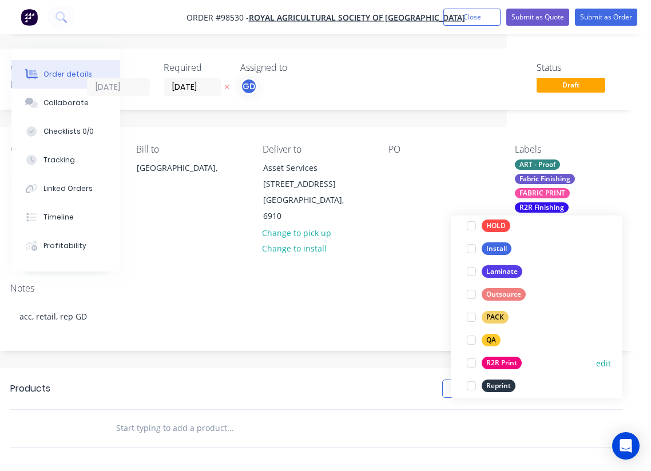
click at [509, 365] on div "R2R Print" at bounding box center [502, 363] width 40 height 13
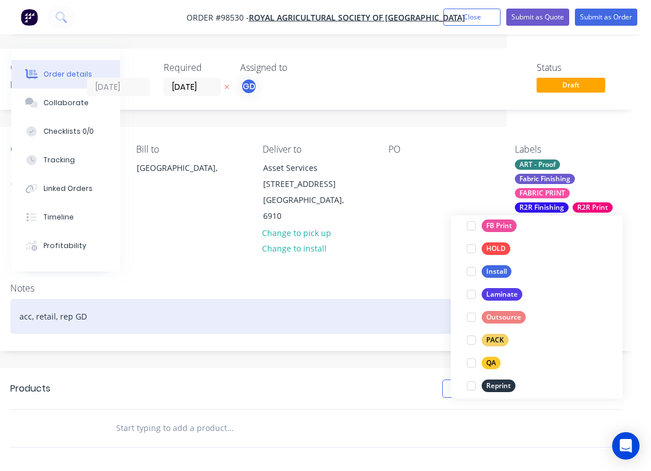
click at [356, 299] on div "acc, retail, rep GD" at bounding box center [316, 316] width 612 height 35
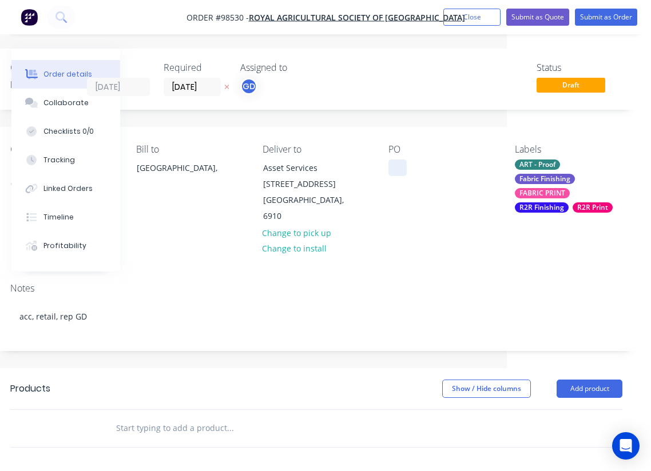
paste div
click at [207, 212] on div "Bill to Australia," at bounding box center [190, 200] width 108 height 113
click at [175, 417] on input "text" at bounding box center [230, 428] width 229 height 23
paste input "Large double sided hanging fabric banners with blockout (or black back fab) wit…"
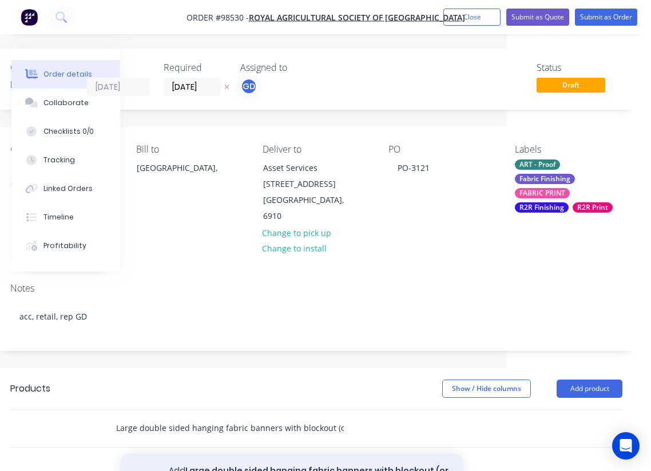
type input "Large double sided hanging fabric banners with blockout (or black back fab) wit…"
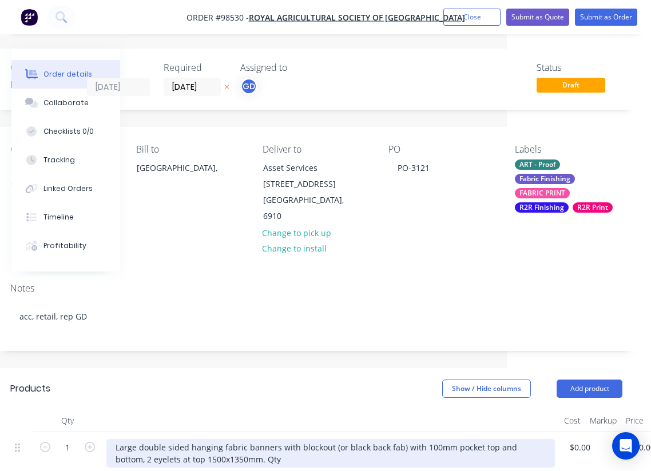
click at [264, 439] on div "Large double sided hanging fabric banners with blockout (or black back fab) wit…" at bounding box center [330, 453] width 448 height 29
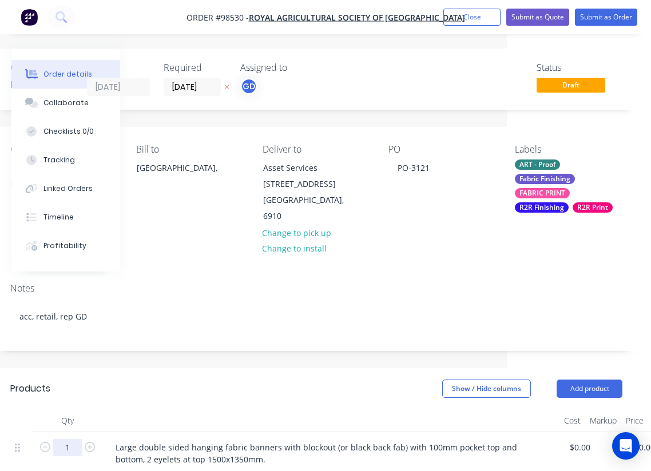
click at [72, 439] on input "1" at bounding box center [68, 447] width 30 height 17
type input "6"
click at [220, 410] on div at bounding box center [331, 421] width 458 height 23
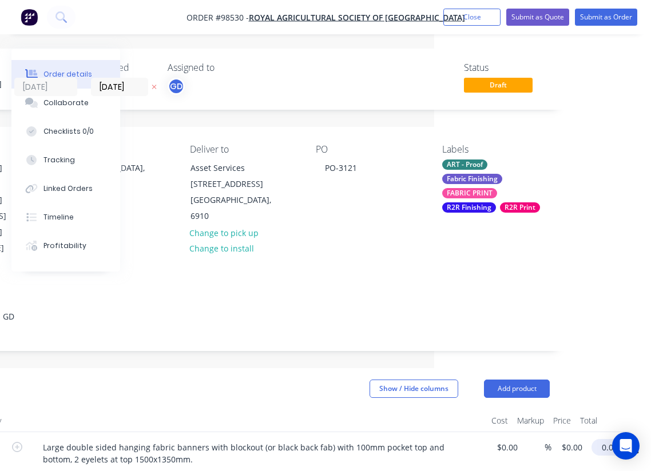
click at [611, 439] on input "0.00" at bounding box center [609, 447] width 26 height 17
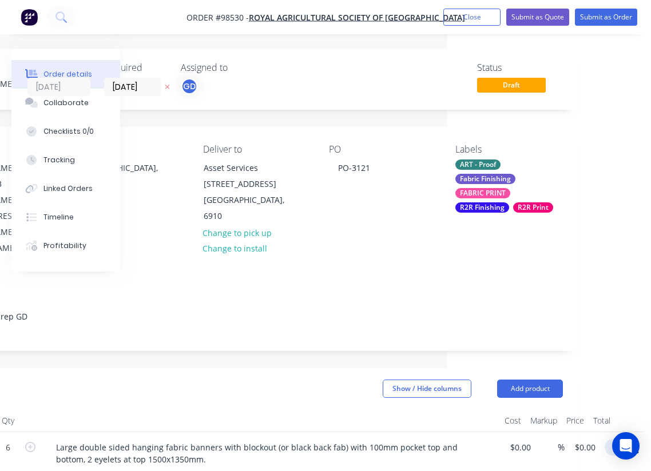
scroll to position [0, 204]
type input "1632"
type input "$272.00"
type input "$1,632.00"
click at [274, 410] on div at bounding box center [271, 421] width 458 height 23
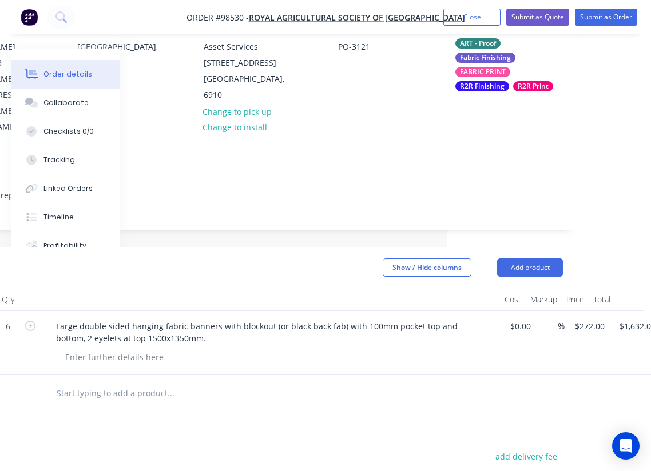
scroll to position [125, 204]
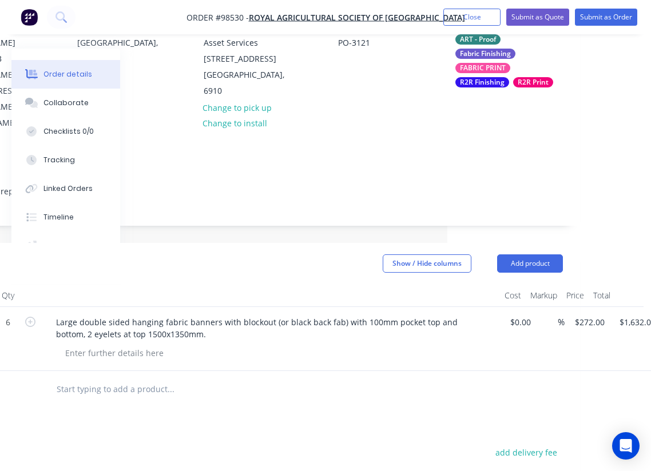
click at [148, 378] on input "text" at bounding box center [170, 389] width 229 height 23
paste input "Coreflute pole wraps Qty 6 Flat size 1480x2400mm Folded size 370x2400mm (4 side…"
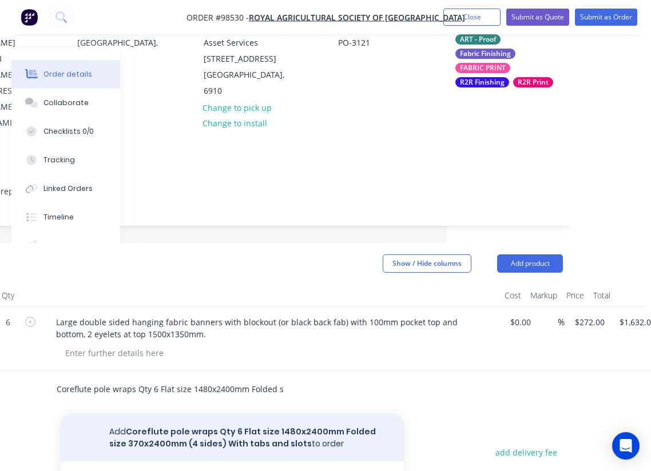
type input "Coreflute pole wraps Qty 6 Flat size 1480x2400mm Folded size 370x2400mm (4 side…"
click at [205, 415] on button "Add Coreflute pole wraps Qty 6 Flat size 1480x2400mm Folded size 370x2400mm (4 …" at bounding box center [232, 438] width 343 height 47
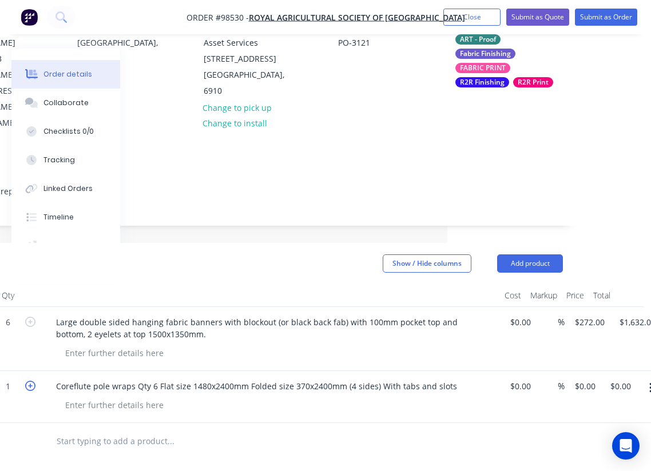
click at [33, 381] on icon "button" at bounding box center [30, 386] width 10 height 10
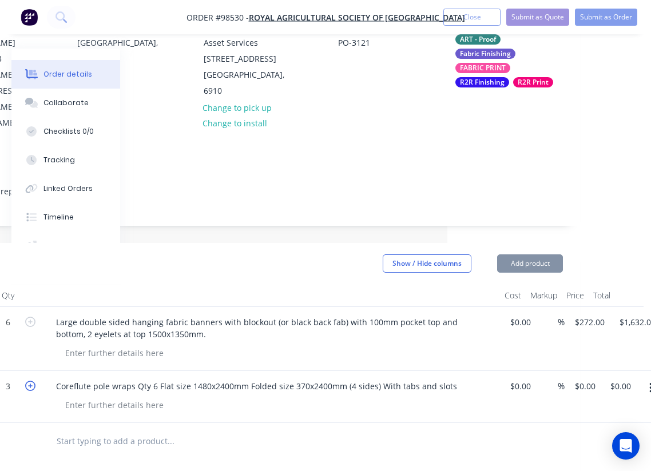
click at [33, 381] on icon "button" at bounding box center [30, 386] width 10 height 10
type input "6"
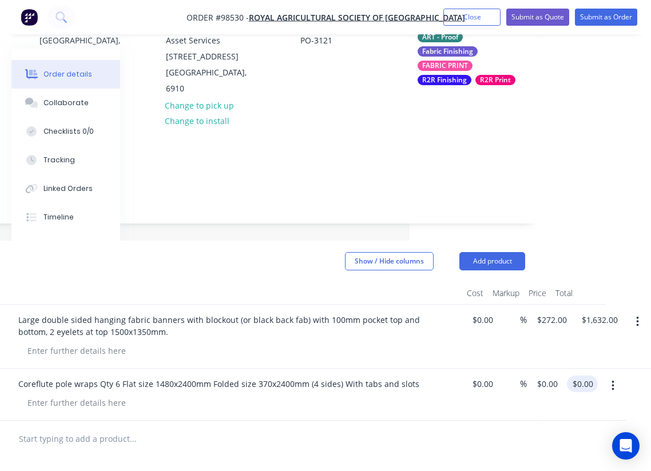
scroll to position [128, 241]
click at [590, 376] on input "0.00" at bounding box center [584, 384] width 26 height 17
type input "1350"
type input "$225.00"
type input "$1,350.00"
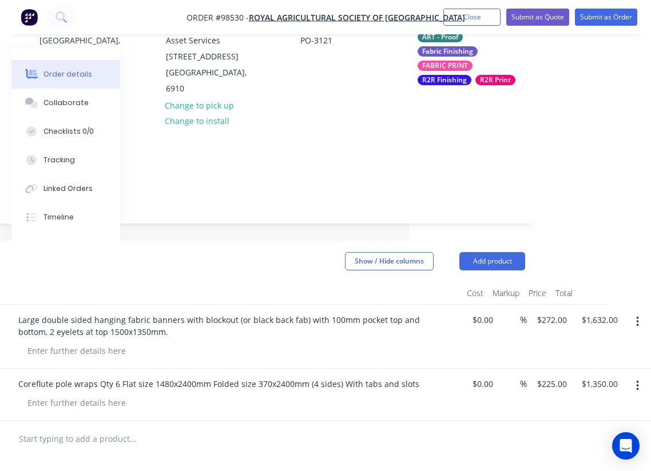
click at [367, 343] on div at bounding box center [237, 351] width 439 height 17
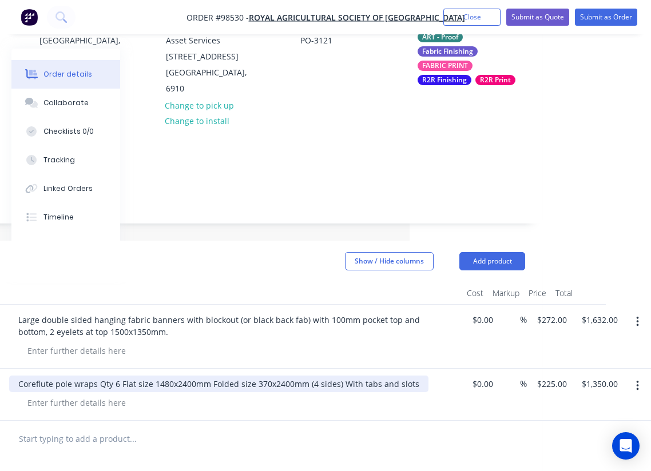
click at [18, 376] on div "Coreflute pole wraps Qty 6 Flat size 1480x2400mm Folded size 370x2400mm (4 side…" at bounding box center [218, 384] width 419 height 17
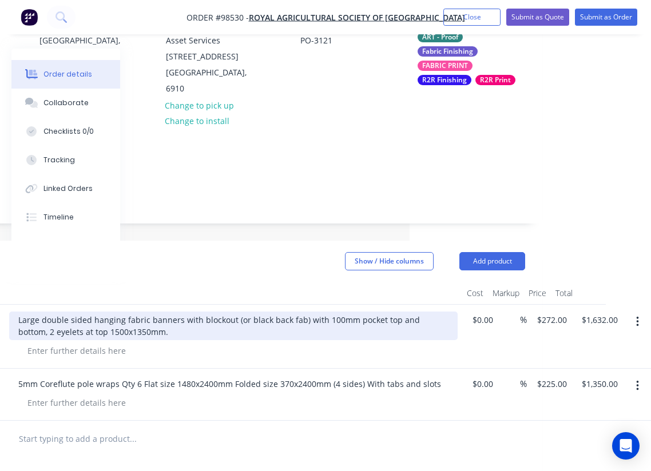
click at [216, 312] on div "Large double sided hanging fabric banners with blockout (or black back fab) wit…" at bounding box center [233, 326] width 448 height 29
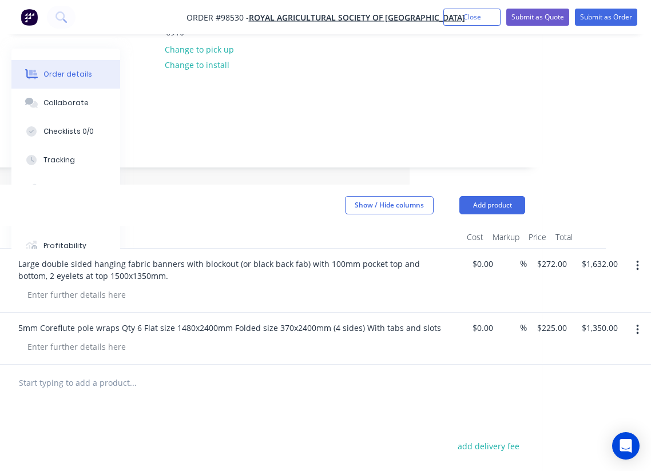
scroll to position [185, 241]
click at [55, 371] on input "text" at bounding box center [132, 382] width 229 height 23
paste input "Large exterior top panel (Digi) Vinyl with kedar edging 18000x1800"
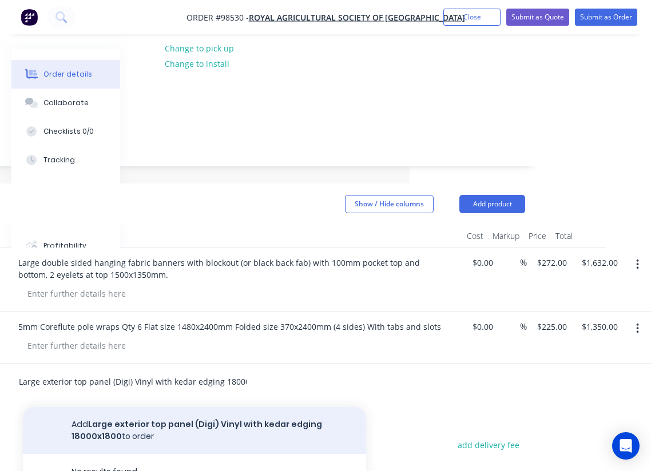
type input "Large exterior top panel (Digi) Vinyl with kedar edging 18000x1800"
click at [179, 407] on button "Add Large exterior top panel (Digi) Vinyl with kedar edging 18000x1800 to order" at bounding box center [194, 430] width 343 height 47
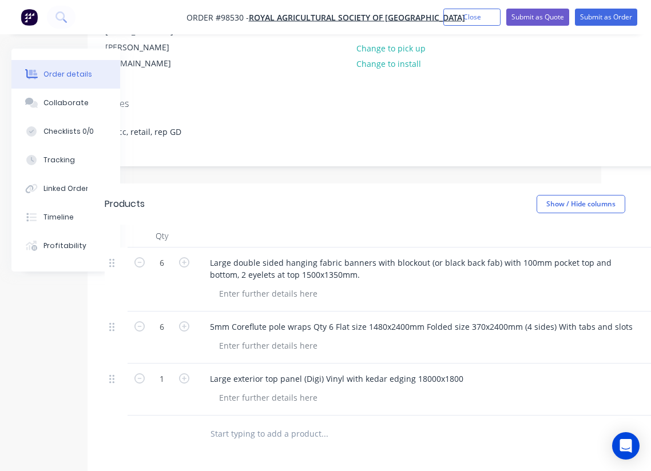
scroll to position [185, 43]
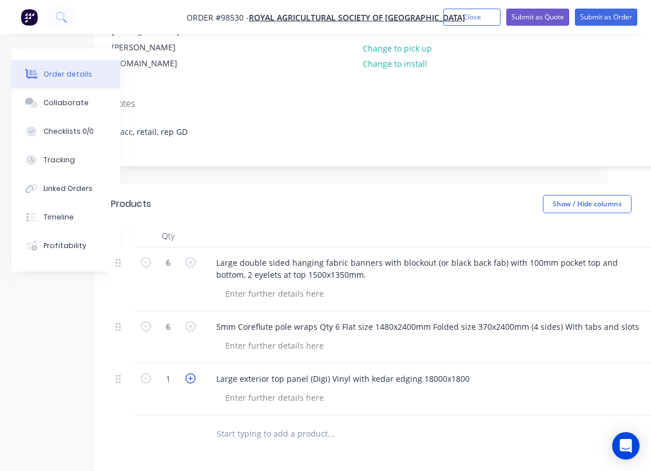
click at [190, 374] on icon "button" at bounding box center [190, 379] width 10 height 10
type input "2"
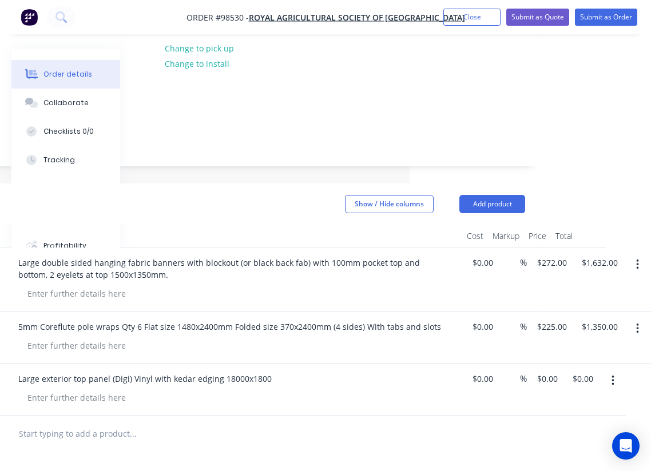
scroll to position [185, 241]
click at [583, 371] on input "0.00" at bounding box center [584, 379] width 26 height 17
type input "2268"
type input "$1,134.00"
type input "$2,268.00"
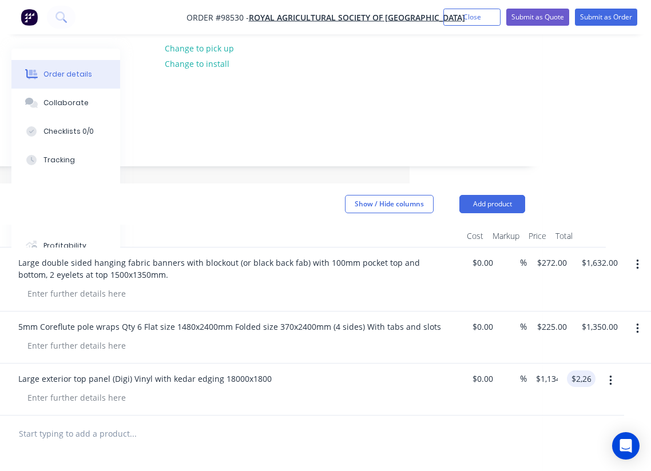
click at [451, 416] on div at bounding box center [219, 434] width 612 height 37
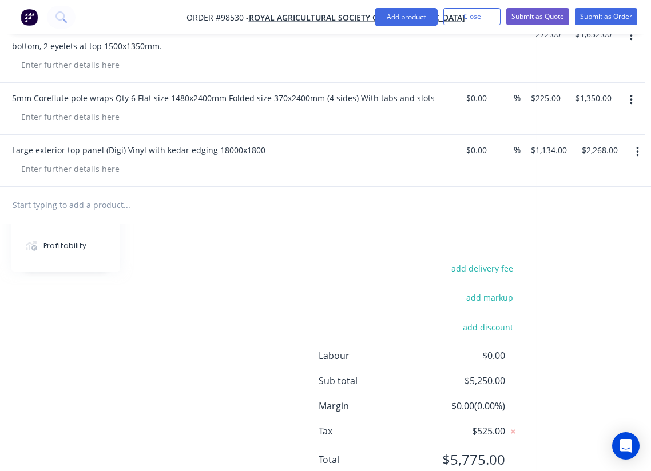
scroll to position [414, 248]
drag, startPoint x: 180, startPoint y: 18, endPoint x: 243, endPoint y: 18, distance: 62.9
click at [243, 18] on nav "Order #98530 - Royal Agricultural Society of Western Australia Add product Clos…" at bounding box center [325, 17] width 651 height 34
copy span "Order #98530"
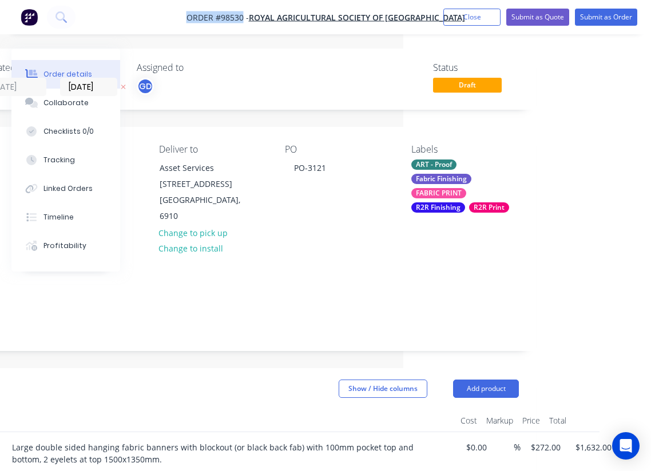
copy span "Order #98530"
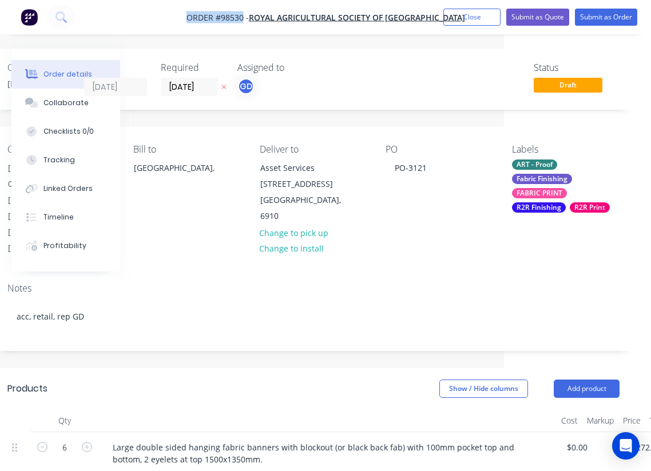
scroll to position [0, 145]
click at [476, 22] on button "Close" at bounding box center [471, 17] width 57 height 17
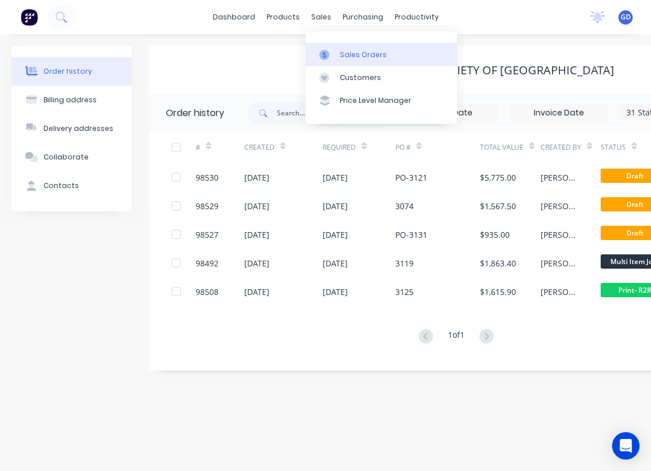
click at [350, 50] on div "Sales Orders" at bounding box center [363, 55] width 47 height 10
